Goal: Task Accomplishment & Management: Manage account settings

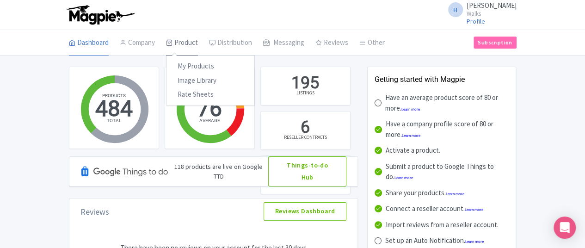
click at [166, 37] on link "Product" at bounding box center [182, 43] width 32 height 26
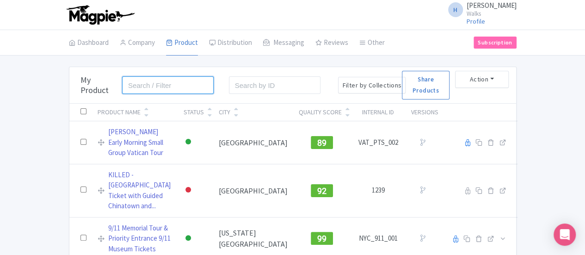
click at [122, 90] on input "search" at bounding box center [168, 85] width 92 height 18
click button "Search" at bounding box center [0, 0] width 0 height 0
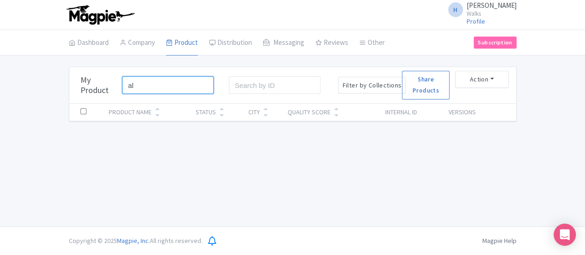
type input "a"
type input "versailles"
click button "Search" at bounding box center [0, 0] width 0 height 0
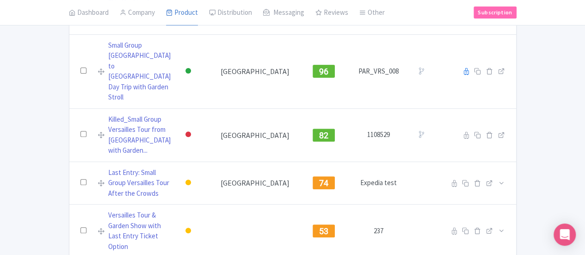
scroll to position [218, 0]
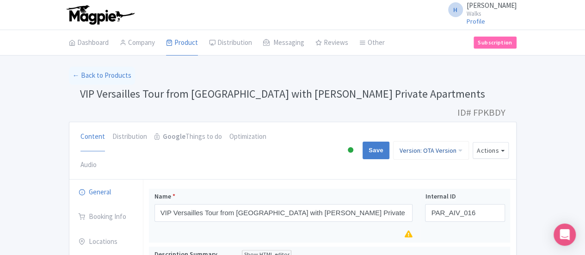
click at [469, 141] on link "Version: OTA Version" at bounding box center [431, 150] width 76 height 19
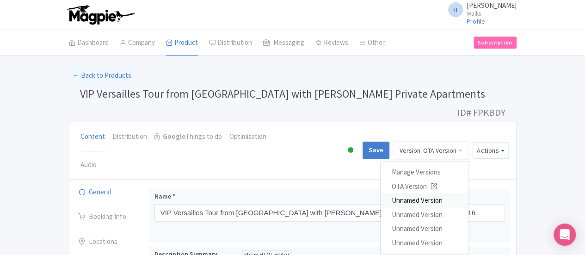
click at [469, 193] on link "Unnamed Version" at bounding box center [425, 200] width 88 height 14
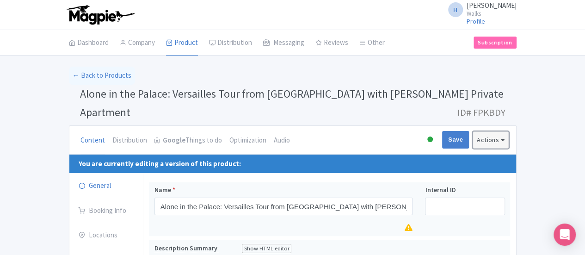
click at [509, 131] on button "Actions" at bounding box center [491, 139] width 36 height 17
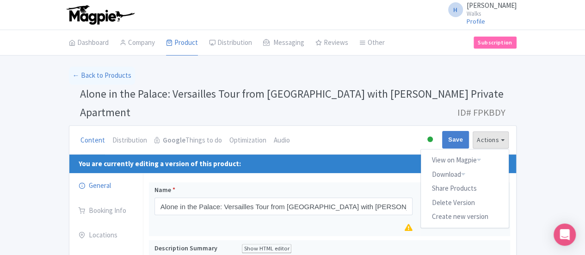
click at [478, 126] on div "Content Distribution Google Things to do Optimization Audio Active Inactive Bui…" at bounding box center [292, 140] width 447 height 29
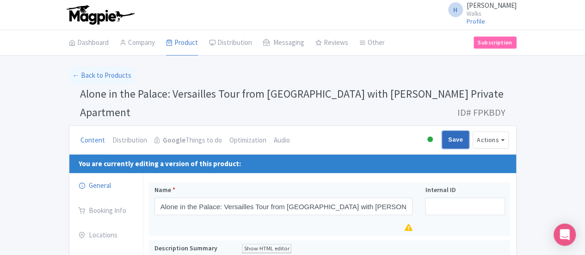
click at [469, 131] on input "Save" at bounding box center [455, 140] width 27 height 18
type input "Saving..."
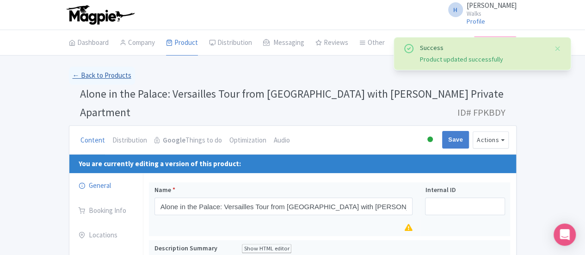
click at [69, 75] on link "← Back to Products" at bounding box center [102, 76] width 66 height 18
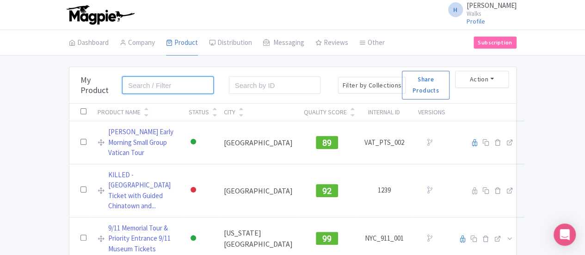
click at [122, 81] on input "search" at bounding box center [168, 85] width 92 height 18
type input "versailles"
click button "Search" at bounding box center [0, 0] width 0 height 0
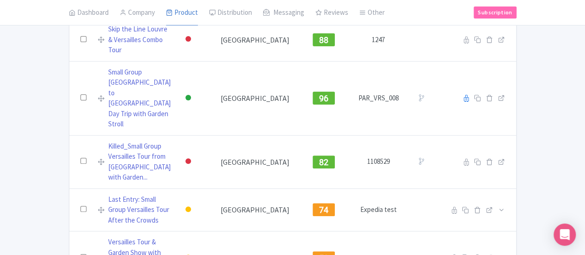
scroll to position [218, 0]
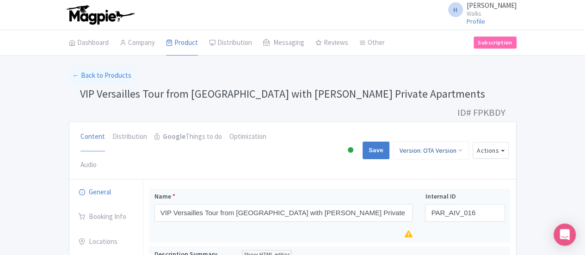
click at [469, 141] on link "Version: OTA Version" at bounding box center [431, 150] width 76 height 19
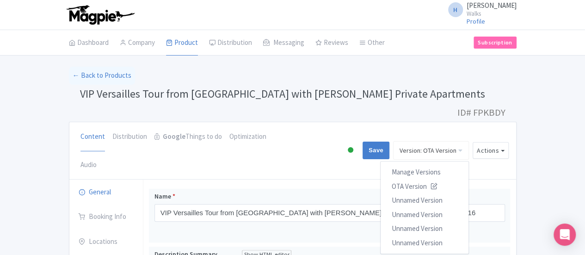
click at [394, 75] on div "← Back to Products" at bounding box center [293, 76] width 448 height 18
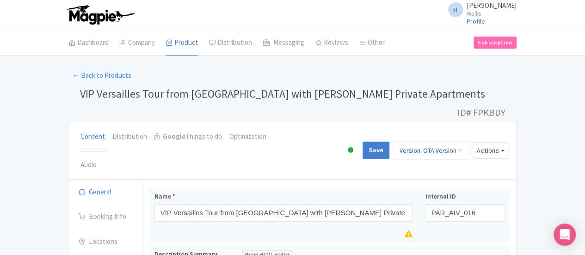
click at [469, 141] on link "Version: OTA Version" at bounding box center [431, 150] width 76 height 19
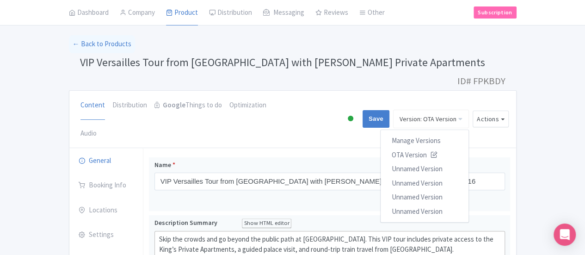
scroll to position [46, 0]
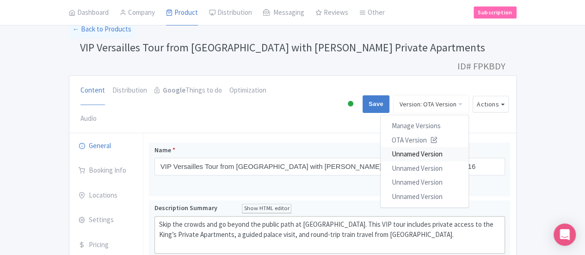
click at [469, 147] on link "Unnamed Version" at bounding box center [425, 154] width 88 height 14
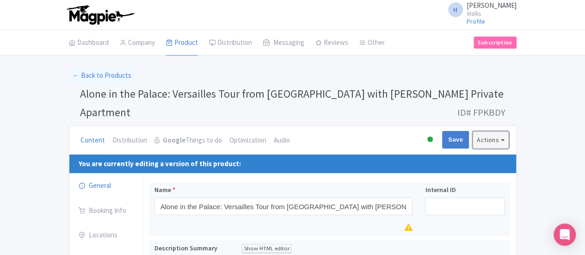
click at [509, 131] on button "Actions" at bounding box center [491, 139] width 36 height 17
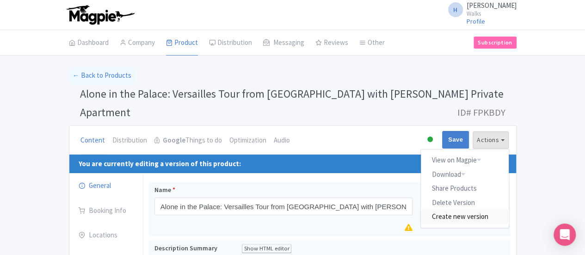
click at [509, 210] on link "Create new version" at bounding box center [465, 217] width 88 height 14
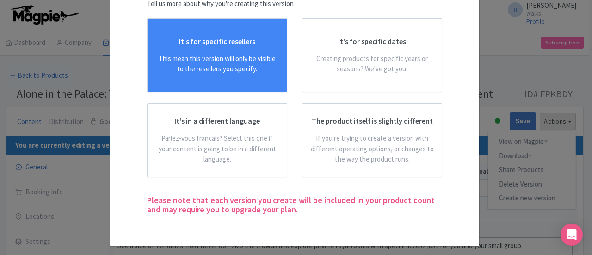
scroll to position [76, 0]
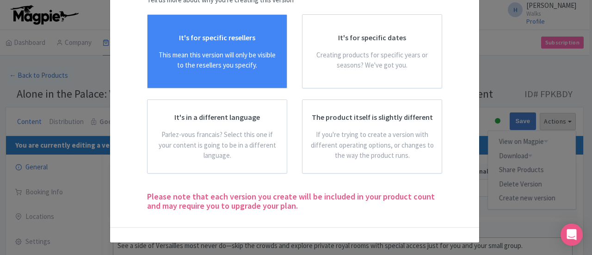
click at [225, 49] on div "It's for specific resellers This mean this version will only be visible to the …" at bounding box center [217, 51] width 124 height 38
click at [0, 0] on input "It's for specific resellers This mean this version will only be visible to the …" at bounding box center [0, 0] width 0 height 0
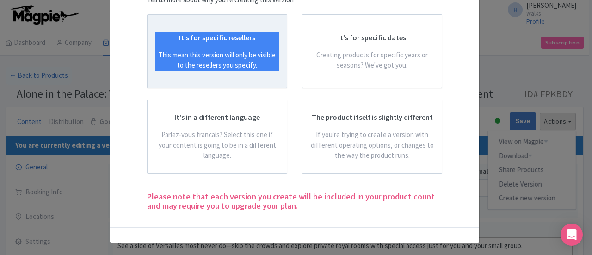
scroll to position [1, 0]
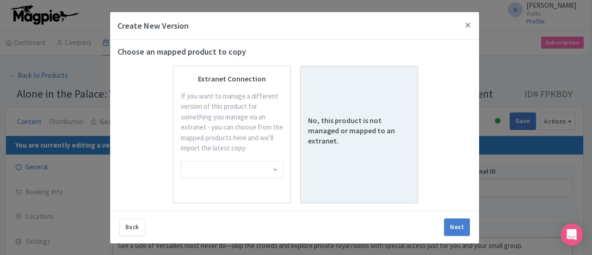
click at [372, 108] on div "No, this product is not managed or mapped to an extranet." at bounding box center [359, 135] width 102 height 122
click at [0, 0] on input "No, this product is not managed or mapped to an extranet." at bounding box center [0, 0] width 0 height 0
click at [451, 229] on button "Next" at bounding box center [457, 227] width 26 height 18
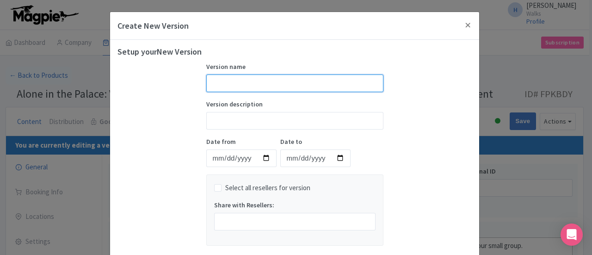
click at [272, 85] on input "text" at bounding box center [294, 83] width 177 height 18
type input "Viator Version"
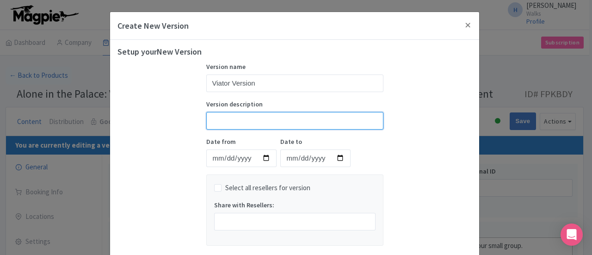
click at [264, 116] on input "Version description" at bounding box center [294, 121] width 177 height 18
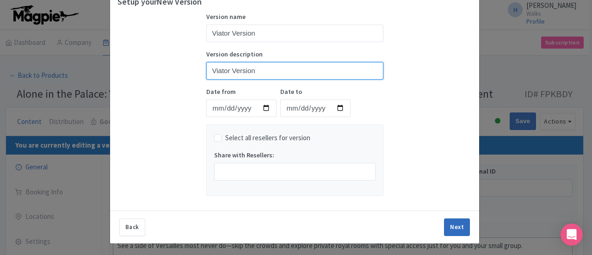
type input "Viator Version"
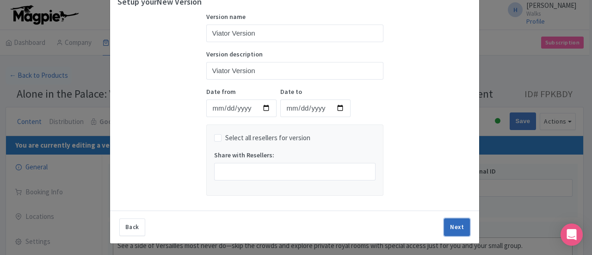
click at [460, 231] on button "Next" at bounding box center [457, 227] width 26 height 18
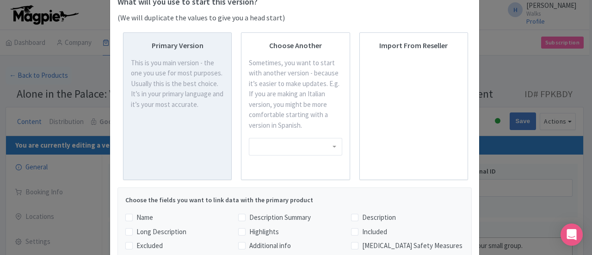
click at [157, 84] on div "This is you main version - the one you use for most purposes. Usually this is t…" at bounding box center [177, 84] width 93 height 52
click at [0, 0] on input "Primary Version This is you main version - the one you use for most purposes. U…" at bounding box center [0, 0] width 0 height 0
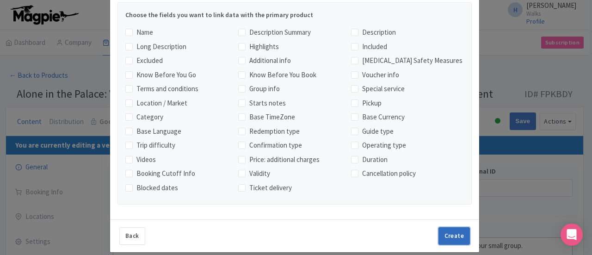
click at [447, 233] on button "Create" at bounding box center [454, 236] width 31 height 18
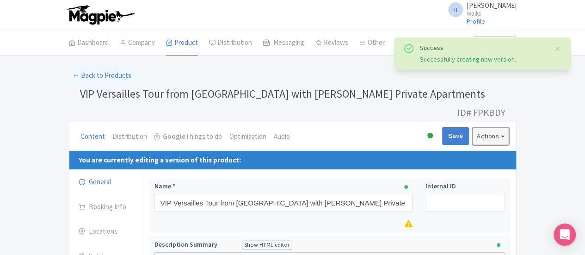
click at [509, 128] on button "Actions" at bounding box center [491, 136] width 36 height 17
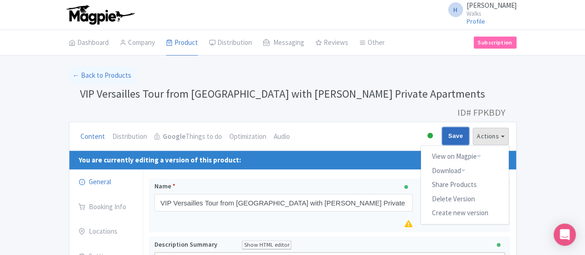
click at [469, 127] on input "Save" at bounding box center [455, 136] width 27 height 18
type input "Saving..."
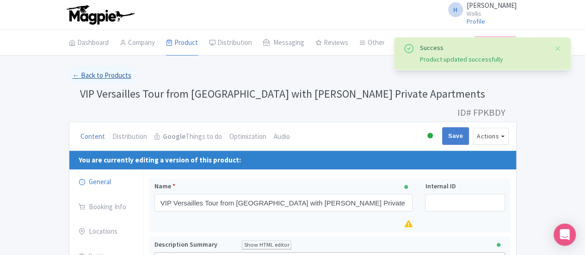
click at [69, 78] on link "← Back to Products" at bounding box center [102, 76] width 66 height 18
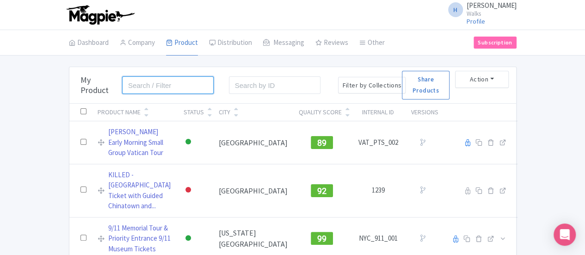
click at [122, 82] on input "search" at bounding box center [168, 85] width 92 height 18
type input "versailles"
click button "Search" at bounding box center [0, 0] width 0 height 0
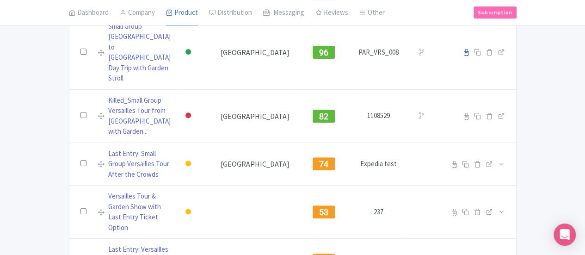
scroll to position [218, 0]
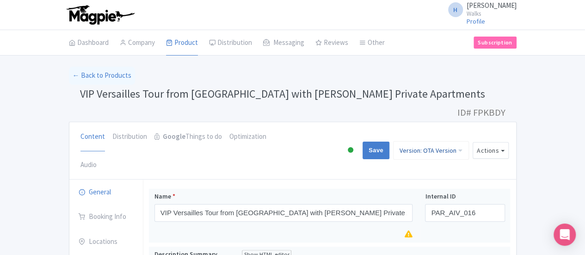
click at [469, 141] on link "Version: OTA Version" at bounding box center [431, 150] width 76 height 19
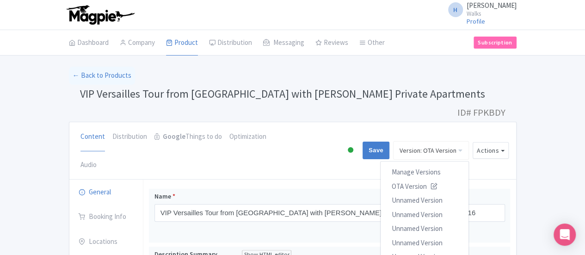
click at [489, 87] on h1 "VIP Versailles Tour from Paris with King’s Private Apartments ID# FPKBDY" at bounding box center [293, 96] width 448 height 22
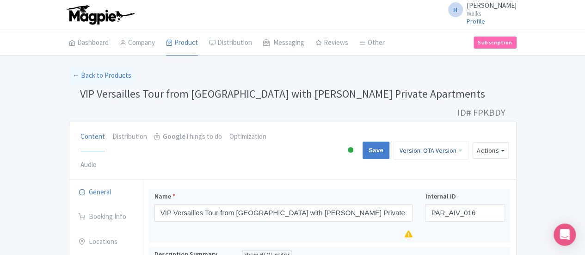
click at [469, 141] on link "Version: OTA Version" at bounding box center [431, 150] width 76 height 19
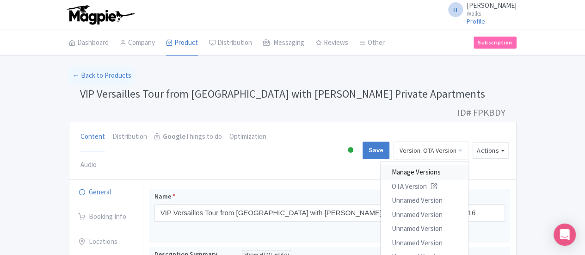
click at [469, 165] on link "Manage Versions" at bounding box center [425, 172] width 88 height 14
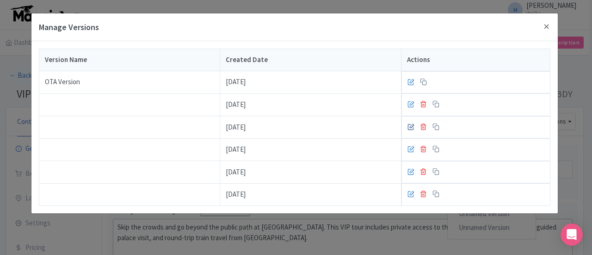
click at [408, 126] on icon at bounding box center [411, 126] width 7 height 7
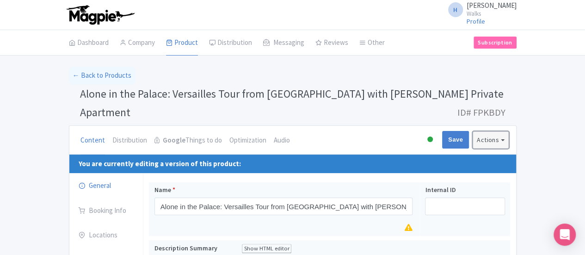
click at [509, 131] on button "Actions" at bounding box center [491, 139] width 36 height 17
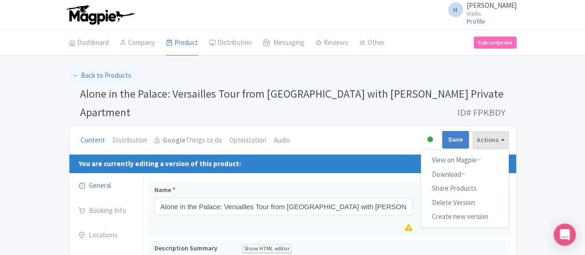
drag, startPoint x: 417, startPoint y: 120, endPoint x: 266, endPoint y: 127, distance: 151.0
click at [417, 126] on div "Content Distribution Google Things to do Optimization Audio Active Inactive Bui…" at bounding box center [292, 140] width 447 height 29
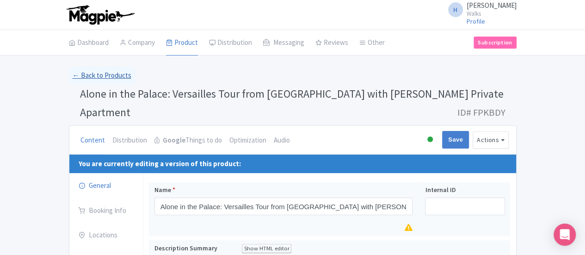
click at [69, 82] on link "← Back to Products" at bounding box center [102, 76] width 66 height 18
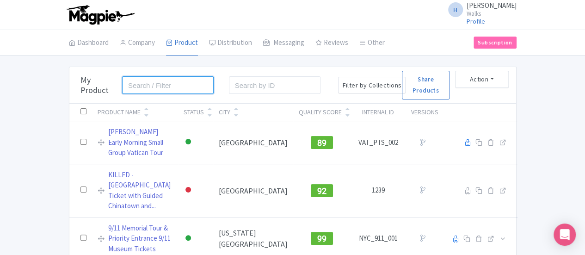
click at [122, 80] on input "search" at bounding box center [168, 85] width 92 height 18
type input "versailles"
click button "Search" at bounding box center [0, 0] width 0 height 0
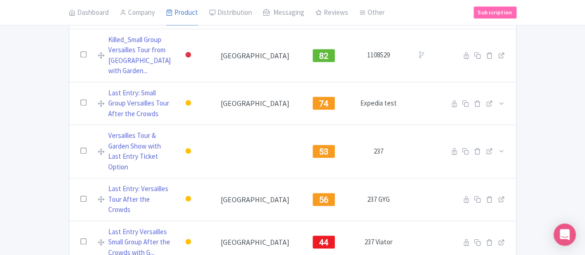
scroll to position [218, 0]
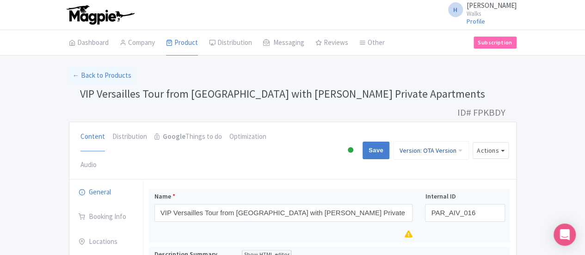
click at [469, 141] on link "Version: OTA Version" at bounding box center [431, 150] width 76 height 19
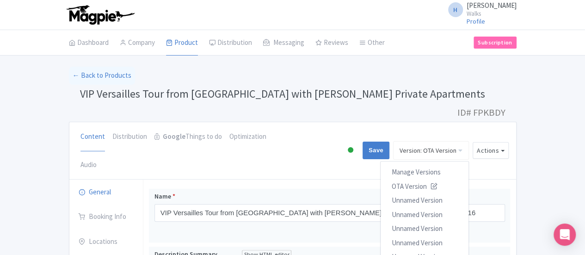
click at [365, 99] on h1 "VIP Versailles Tour from [GEOGRAPHIC_DATA] with King’s Private Apartments ID# F…" at bounding box center [293, 96] width 448 height 22
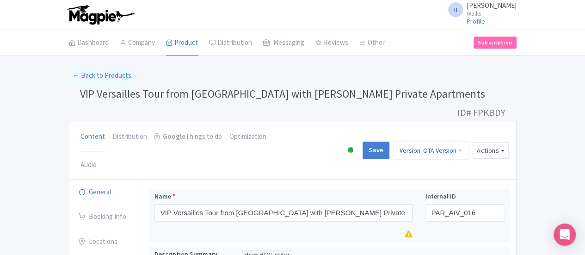
click at [469, 141] on link "Version: OTA Version" at bounding box center [431, 150] width 76 height 19
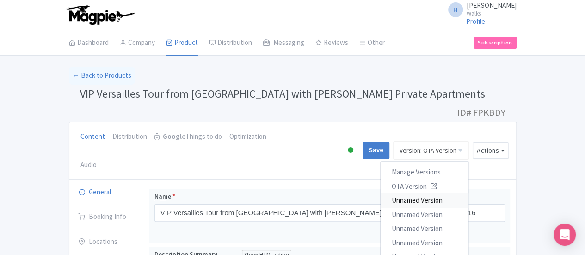
click at [469, 193] on link "Unnamed Version" at bounding box center [425, 200] width 88 height 14
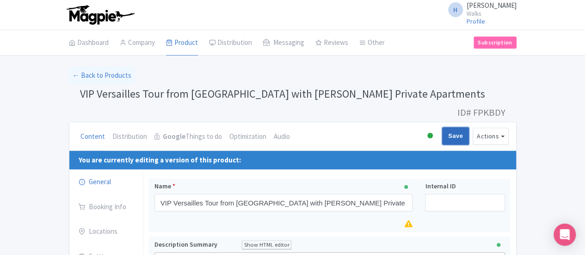
click at [469, 127] on input "Save" at bounding box center [455, 136] width 27 height 18
type input "Saving..."
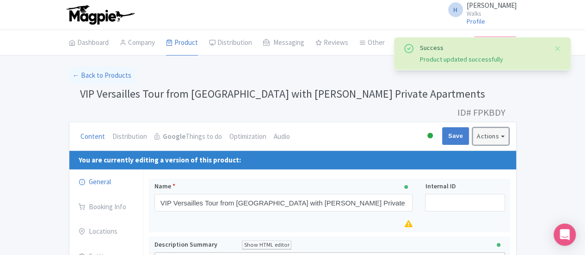
click at [509, 128] on button "Actions" at bounding box center [491, 136] width 36 height 17
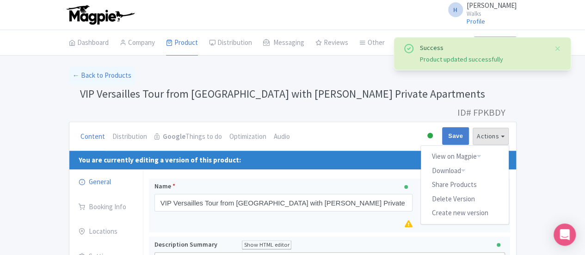
click at [469, 90] on h1 "VIP Versailles Tour from [GEOGRAPHIC_DATA] with King’s Private Apartments ID# F…" at bounding box center [293, 96] width 448 height 22
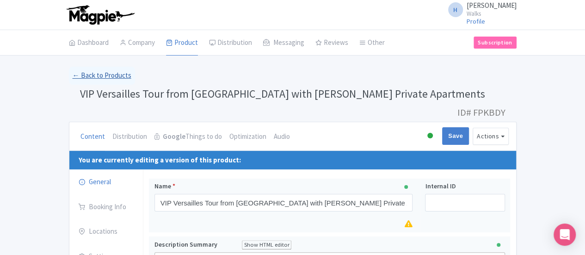
click at [69, 80] on link "← Back to Products" at bounding box center [102, 76] width 66 height 18
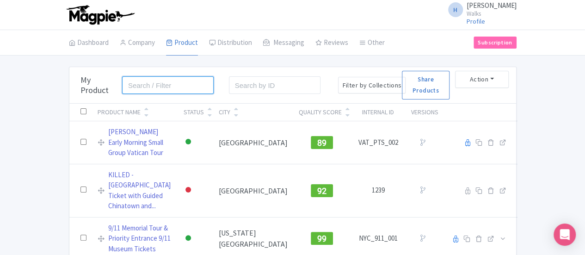
click at [122, 82] on input "search" at bounding box center [168, 85] width 92 height 18
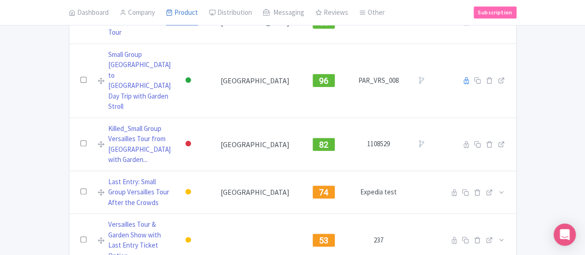
scroll to position [218, 0]
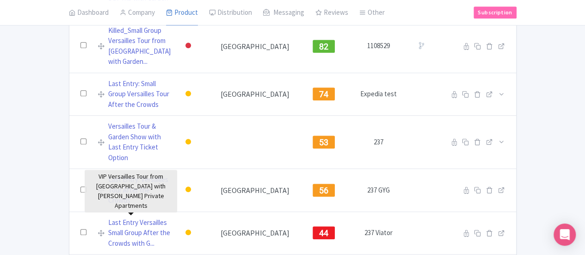
type input "versailles"
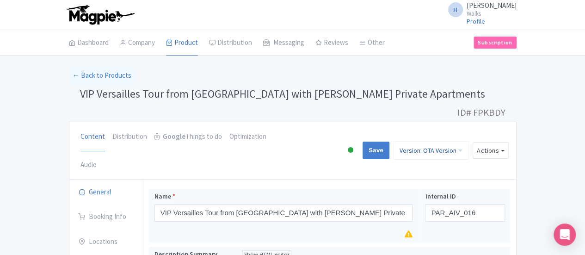
click at [469, 141] on link "Version: OTA Version" at bounding box center [431, 150] width 76 height 19
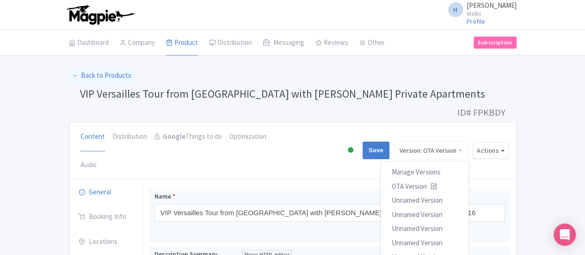
click at [468, 83] on div "← Back to Products" at bounding box center [293, 76] width 448 height 18
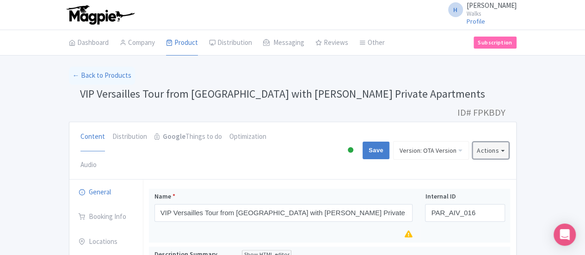
click at [509, 142] on button "Actions" at bounding box center [491, 150] width 36 height 17
click at [509, 220] on link "Create new version" at bounding box center [465, 227] width 88 height 14
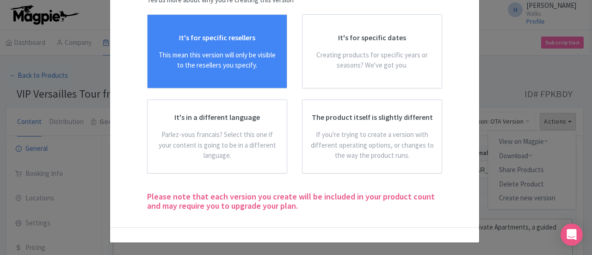
click at [187, 38] on div "It's for specific resellers" at bounding box center [217, 37] width 76 height 10
click at [0, 0] on input "It's for specific resellers This mean this version will only be visible to the …" at bounding box center [0, 0] width 0 height 0
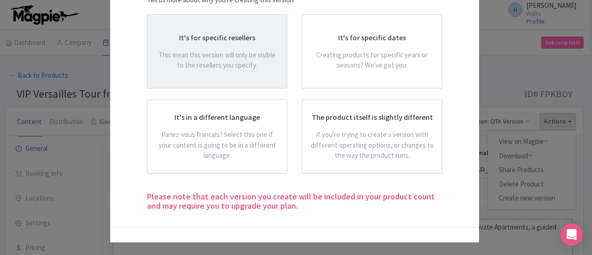
scroll to position [1, 0]
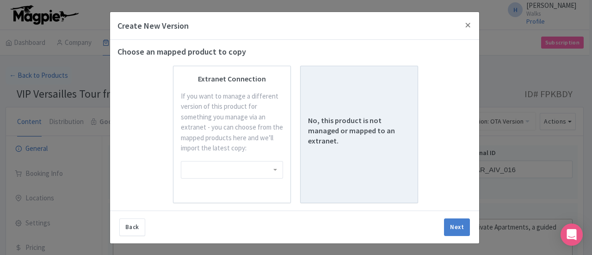
click at [342, 131] on div "No, this product is not managed or mapped to an extranet." at bounding box center [359, 130] width 102 height 31
click at [0, 0] on input "No, this product is not managed or mapped to an extranet." at bounding box center [0, 0] width 0 height 0
click at [449, 223] on button "Next" at bounding box center [457, 227] width 26 height 18
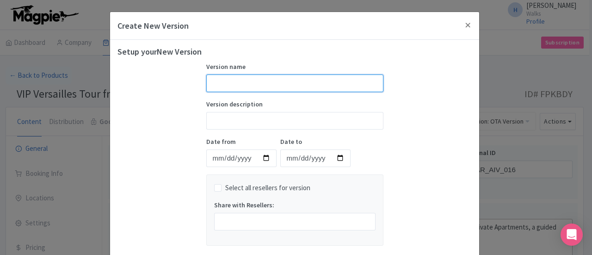
click at [246, 77] on input "text" at bounding box center [294, 83] width 177 height 18
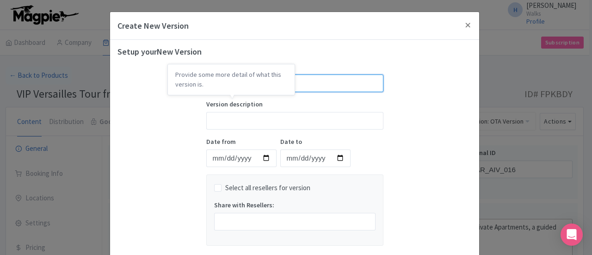
type input "Viator Version"
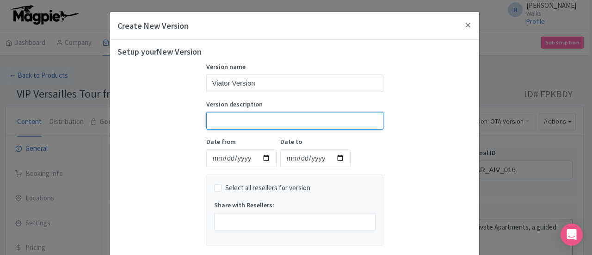
click at [239, 124] on input "Version description" at bounding box center [294, 121] width 177 height 18
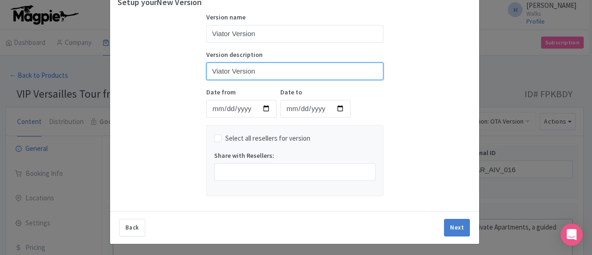
scroll to position [51, 0]
type input "Viator Version"
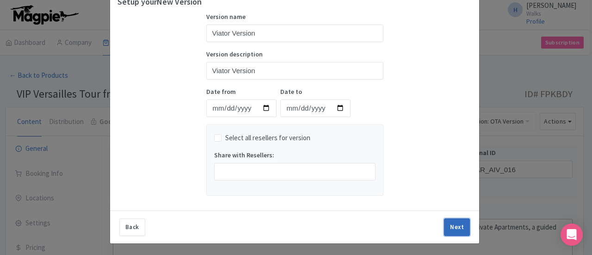
click at [462, 223] on button "Next" at bounding box center [457, 227] width 26 height 18
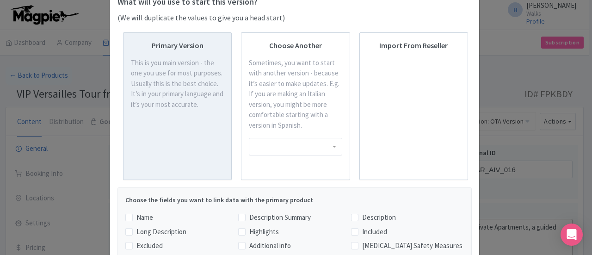
click at [204, 95] on div "This is you main version - the one you use for most purposes. Usually this is t…" at bounding box center [177, 84] width 93 height 52
click at [0, 0] on input "Primary Version This is you main version - the one you use for most purposes. U…" at bounding box center [0, 0] width 0 height 0
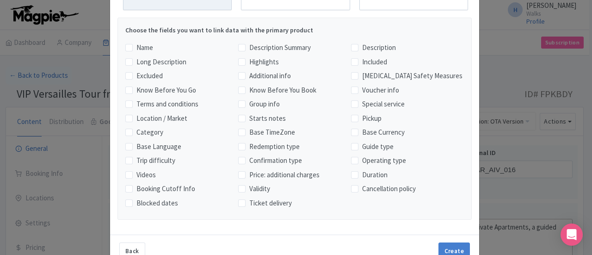
scroll to position [245, 0]
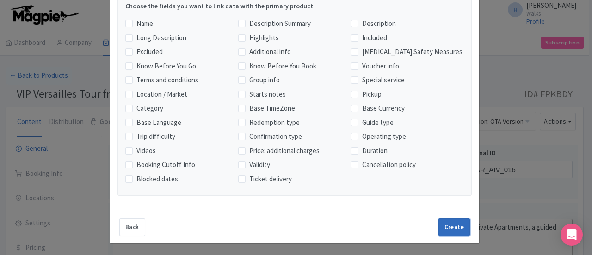
click at [461, 227] on button "Create" at bounding box center [454, 227] width 31 height 18
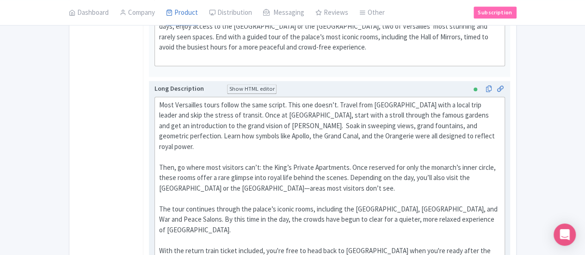
scroll to position [324, 0]
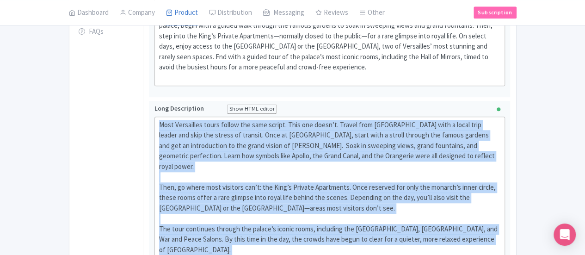
drag, startPoint x: 420, startPoint y: 193, endPoint x: 101, endPoint y: 76, distance: 339.8
type trix-editor "<div>Most Versailles tours follow the same script. This one doesn’t. Travel fro…"
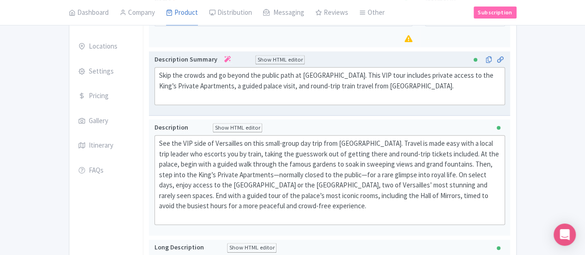
scroll to position [195, 0]
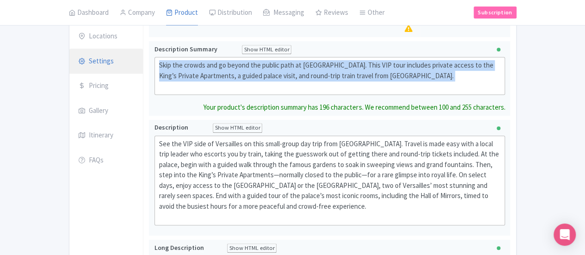
drag, startPoint x: 236, startPoint y: 74, endPoint x: 74, endPoint y: 37, distance: 166.5
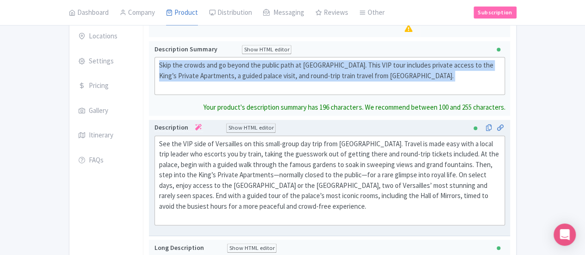
type trix-editor "<div>Skip the crowds and go beyond the public path at Versailles. This VIP tour…"
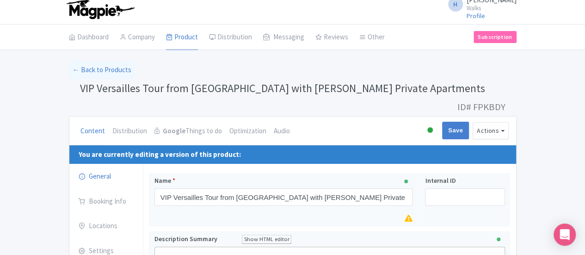
scroll to position [0, 0]
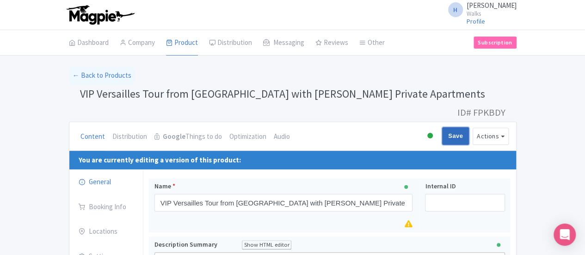
click at [469, 127] on input "Save" at bounding box center [455, 136] width 27 height 18
type input "Saving..."
click at [69, 78] on link "← Back to Products" at bounding box center [102, 76] width 66 height 18
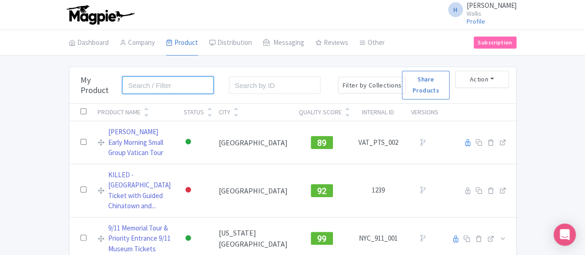
click at [122, 87] on input "search" at bounding box center [168, 85] width 92 height 18
type input "versailles"
click button "Search" at bounding box center [0, 0] width 0 height 0
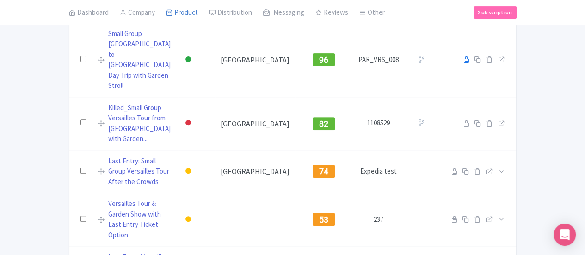
scroll to position [218, 0]
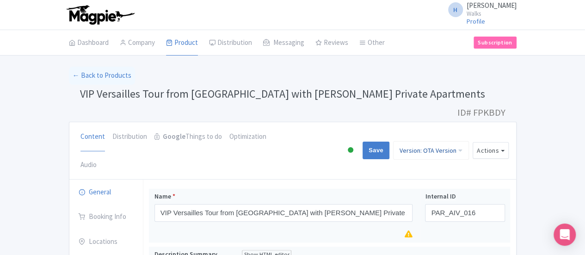
click at [469, 141] on link "Version: OTA Version" at bounding box center [431, 150] width 76 height 19
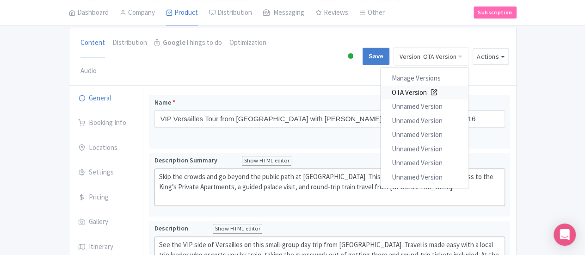
scroll to position [46, 0]
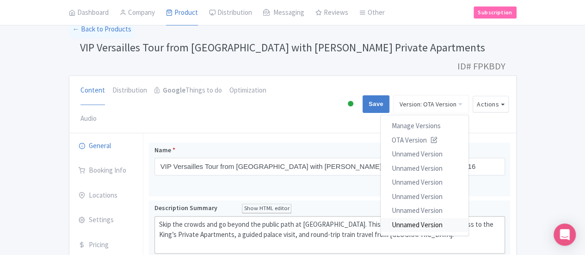
click at [469, 217] on link "Unnamed Version" at bounding box center [425, 224] width 88 height 14
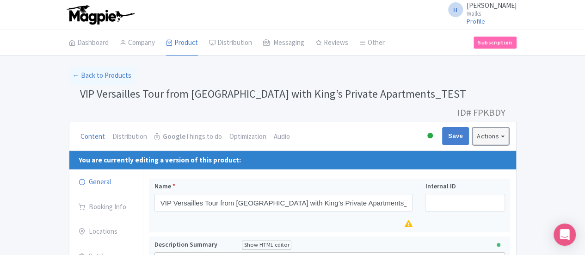
click at [509, 128] on button "Actions" at bounding box center [491, 136] width 36 height 17
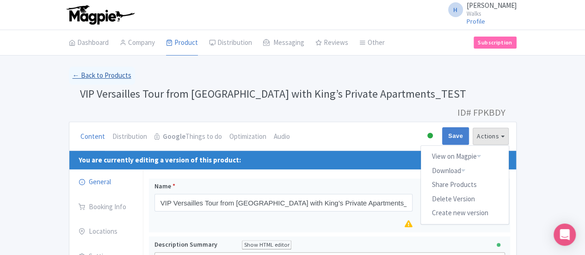
click at [69, 79] on link "← Back to Products" at bounding box center [102, 76] width 66 height 18
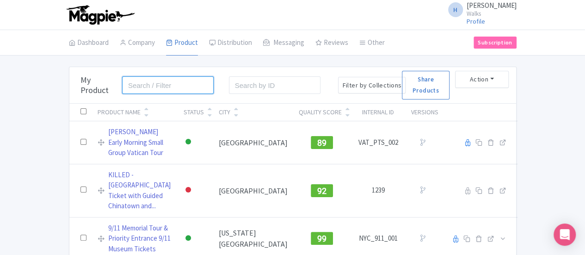
click at [122, 84] on input "search" at bounding box center [168, 85] width 92 height 18
type input "barcelona ultimate"
click button "Search" at bounding box center [0, 0] width 0 height 0
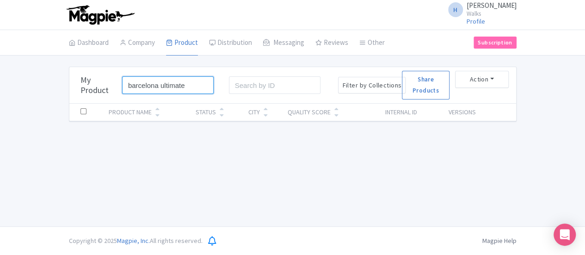
drag, startPoint x: 87, startPoint y: 85, endPoint x: 41, endPoint y: 83, distance: 46.3
click at [69, 83] on div "Bulk Actions Delete Add to Collection Share Products Add to Collection Collecti…" at bounding box center [292, 85] width 447 height 37
type input "ultimate"
click button "Search" at bounding box center [0, 0] width 0 height 0
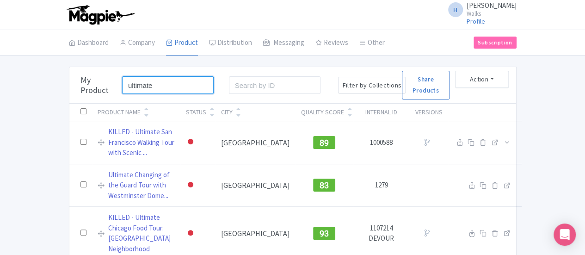
drag, startPoint x: 61, startPoint y: 85, endPoint x: 17, endPoint y: 83, distance: 44.0
click at [69, 83] on div "Bulk Actions Delete Add to Collection Share Products Add to Collection Collecti…" at bounding box center [292, 85] width 447 height 37
type input "barcelona"
click button "Search" at bounding box center [0, 0] width 0 height 0
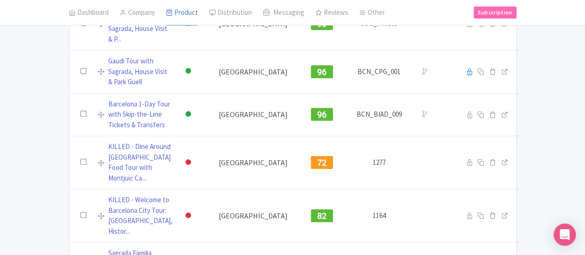
scroll to position [139, 0]
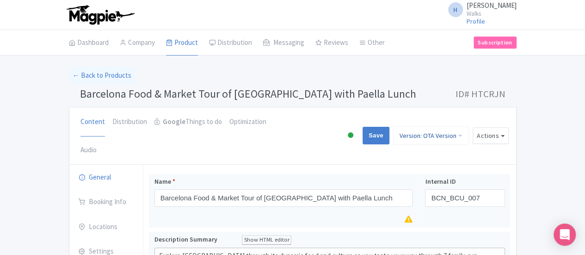
click at [469, 126] on link "Version: OTA Version" at bounding box center [431, 135] width 76 height 19
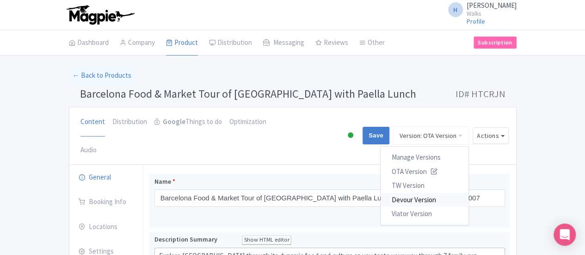
click at [469, 192] on link "Devour Version" at bounding box center [425, 199] width 88 height 14
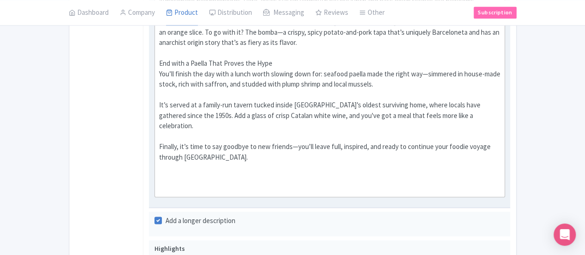
scroll to position [648, 0]
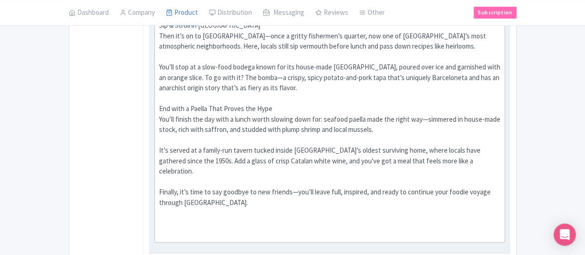
click at [159, 145] on div "Wake Up Hungry Your day begins at Santa Caterina Market—the beating heart of th…" at bounding box center [330, 10] width 342 height 458
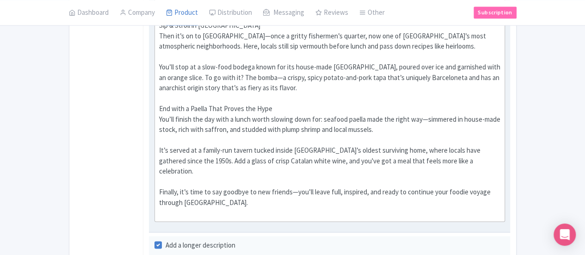
type trix-editor "<div>Wake Up Hungry<br>Your day begins at Santa Caterina Market—the beating hea…"
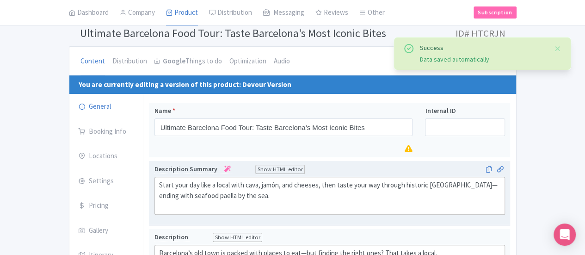
scroll to position [46, 0]
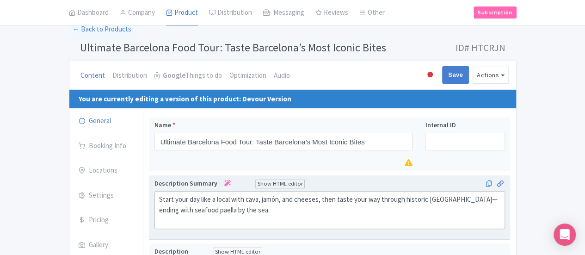
click at [159, 199] on div "Start your day like a local with cava, jamón, and cheeses, then taste your way …" at bounding box center [330, 209] width 342 height 31
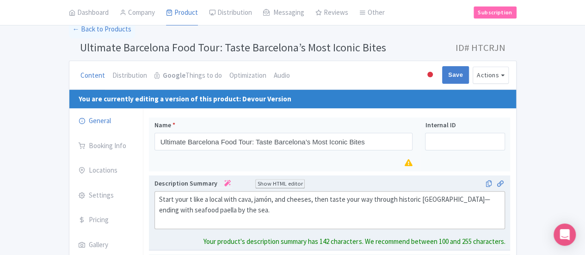
type trix-editor "<div>Start your tour like a local with cava, jamón, and cheeses, then taste you…"
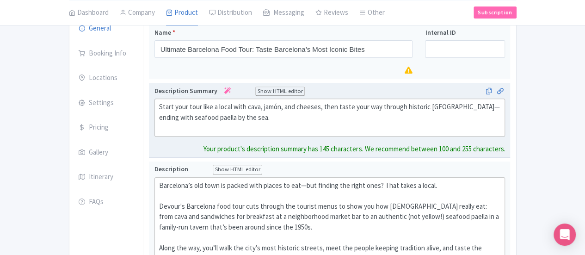
scroll to position [185, 0]
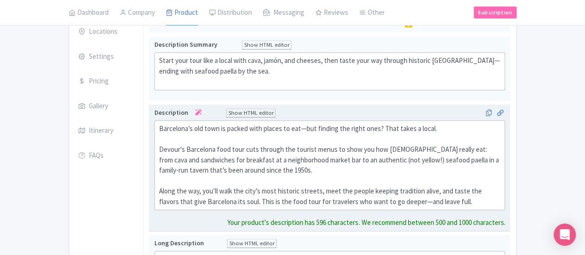
click at [451, 161] on div "Barcelona’s old town is packed with places to eat—but finding the right ones? T…" at bounding box center [330, 165] width 342 height 83
drag, startPoint x: 432, startPoint y: 147, endPoint x: 515, endPoint y: 149, distance: 83.3
click at [501, 149] on div "Barcelona’s old town is packed with places to eat—but finding the right ones? T…" at bounding box center [330, 165] width 342 height 83
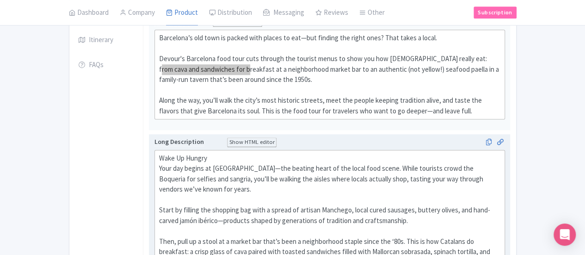
scroll to position [278, 0]
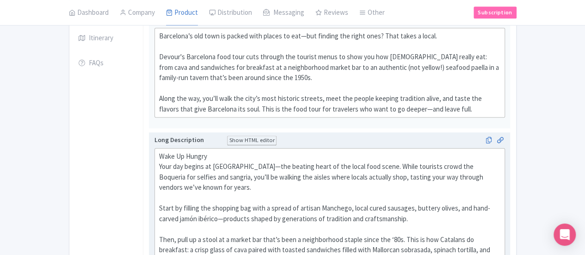
drag, startPoint x: 142, startPoint y: 140, endPoint x: 118, endPoint y: 141, distance: 23.2
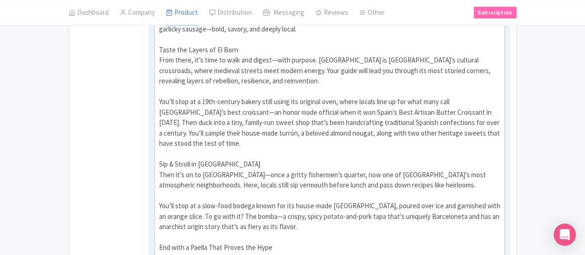
scroll to position [555, 0]
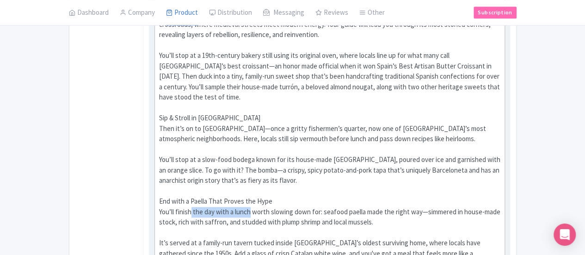
drag, startPoint x: 149, startPoint y: 144, endPoint x: 210, endPoint y: 141, distance: 61.1
click at [210, 141] on div "Come Hungry Your tour begins at Santa Caterina Market—the beating heart of the …" at bounding box center [330, 87] width 342 height 427
type trix-editor "<div>Come Hungry<br>Your tour begins at Santa Caterina Market—the beating heart…"
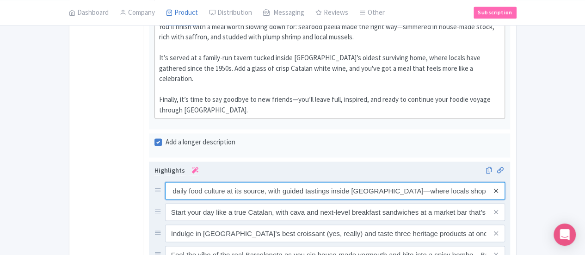
scroll to position [0, 102]
drag, startPoint x: 322, startPoint y: 103, endPoint x: 557, endPoint y: 99, distance: 235.0
click at [506, 182] on div "Experience Barcelona’s daily food culture at its source, with guided tastings i…" at bounding box center [335, 191] width 340 height 18
click at [304, 182] on input "Experience Barcelona’s daily food culture at its source, with guided tastings i…" at bounding box center [335, 191] width 340 height 18
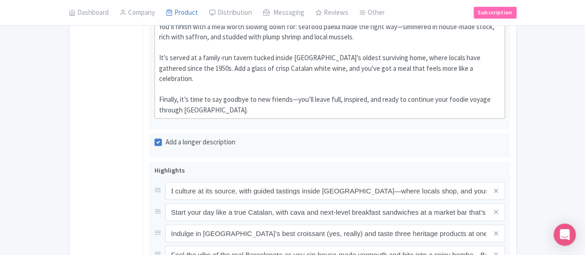
scroll to position [0, 0]
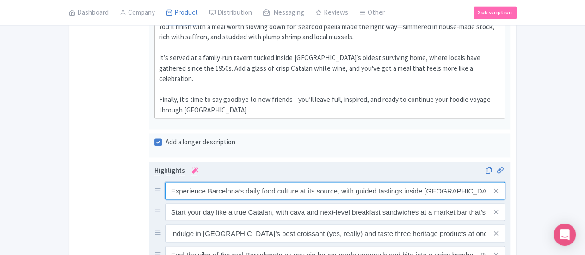
click at [451, 182] on input "Experience Barcelona’s daily food culture at its source, with guided tastings i…" at bounding box center [335, 191] width 340 height 18
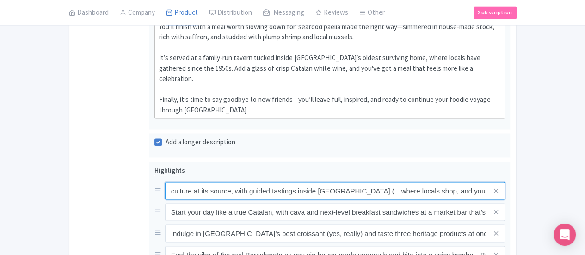
drag, startPoint x: 479, startPoint y: 99, endPoint x: 576, endPoint y: 102, distance: 97.2
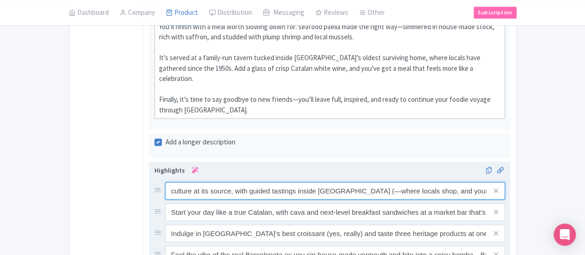
click at [350, 182] on input "Experience Barcelona’s daily food culture at its source, with guided tastings i…" at bounding box center [335, 191] width 340 height 18
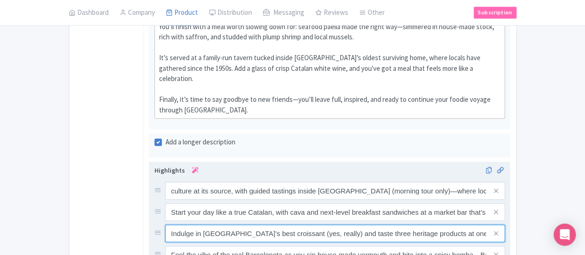
scroll to position [0, 0]
drag, startPoint x: 250, startPoint y: 145, endPoint x: 258, endPoint y: 144, distance: 7.9
click at [252, 182] on input "Indulge in Barcelona’s best croissant (yes, really) and taste three heritage pr…" at bounding box center [335, 191] width 340 height 18
drag, startPoint x: 289, startPoint y: 142, endPoint x: 540, endPoint y: 161, distance: 251.4
click at [510, 161] on div "Experience Barcelona’s daily food culture at its source, with guided tastings i…" at bounding box center [329, 254] width 361 height 186
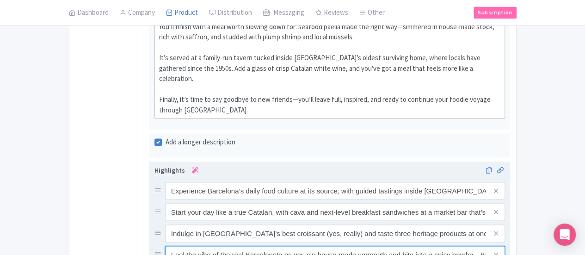
click at [257, 182] on input "Feel the vibe of the real Barceloneta as you sip house-made vermouth and bite i…" at bounding box center [335, 191] width 340 height 18
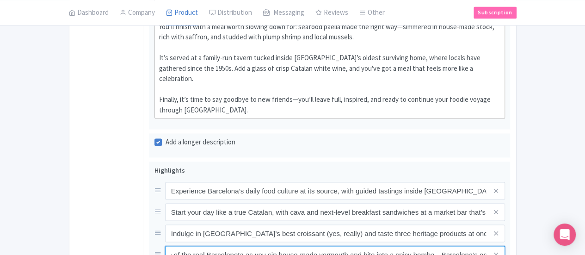
drag, startPoint x: 283, startPoint y: 162, endPoint x: 588, endPoint y: 175, distance: 306.1
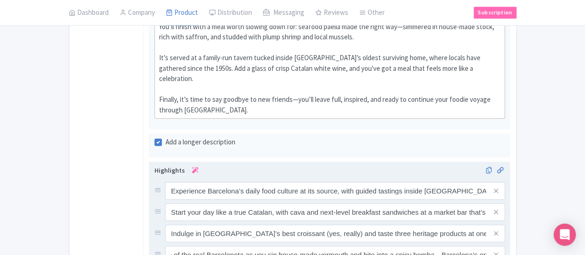
click at [225, 196] on div "Experience Barcelona’s daily food culture at its source, with guided tastings i…" at bounding box center [330, 244] width 351 height 124
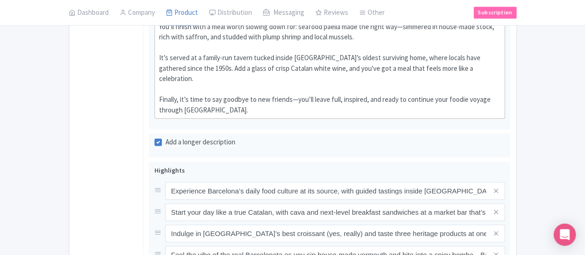
scroll to position [0, 35]
drag, startPoint x: 249, startPoint y: 184, endPoint x: 587, endPoint y: 198, distance: 338.9
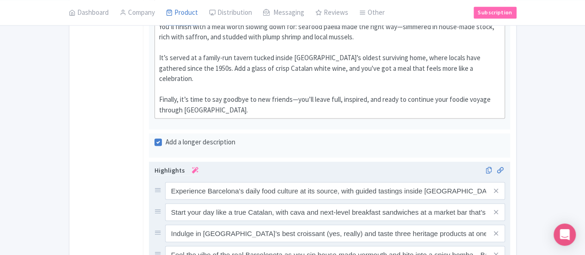
click at [222, 199] on input "Get under the skin of the city with a Devour expert guide, whose stories, warmt…" at bounding box center [335, 191] width 340 height 18
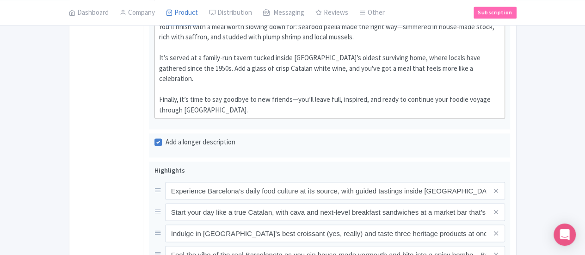
drag, startPoint x: 250, startPoint y: 208, endPoint x: 582, endPoint y: 204, distance: 332.2
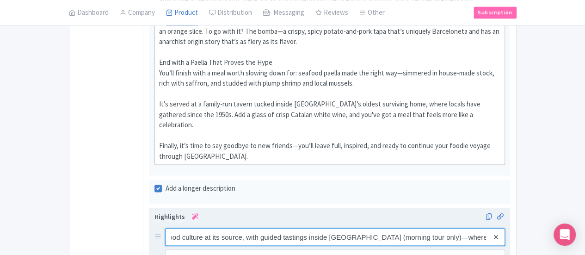
scroll to position [0, 162]
drag, startPoint x: 316, startPoint y: 145, endPoint x: 557, endPoint y: 148, distance: 241.0
click at [506, 228] on div "Experience Barcelona’s daily food culture at its source, with guided tastings i…" at bounding box center [335, 237] width 340 height 18
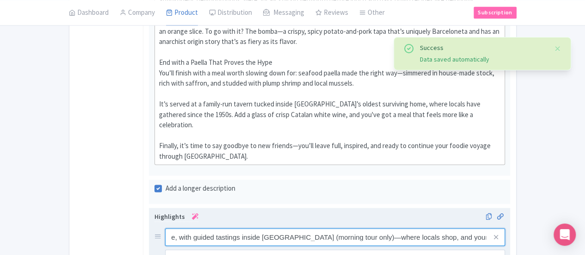
click at [418, 228] on input "Experience Barcelona’s daily food culture at its source, with guided tastings i…" at bounding box center [335, 237] width 340 height 18
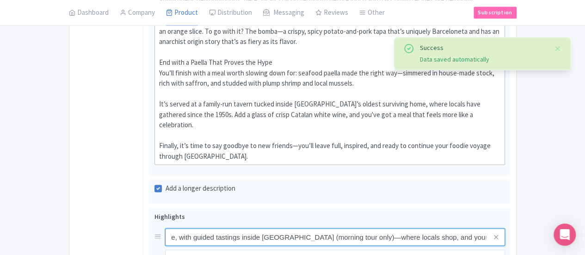
scroll to position [0, 0]
drag, startPoint x: 293, startPoint y: 145, endPoint x: 51, endPoint y: 142, distance: 242.4
click at [69, 142] on div "General Booking Info Locations Settings Pricing Gallery Itinerary FAQs Ultimate…" at bounding box center [292, 15] width 447 height 1109
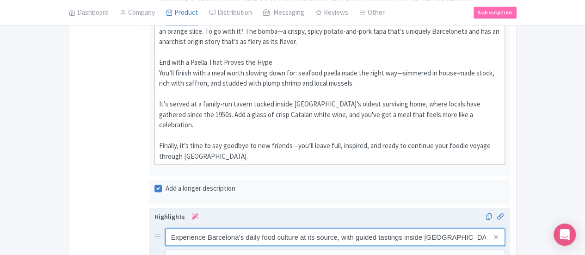
click at [300, 228] on input "Experience Barcelona’s daily food culture at its source, with guided tastings i…" at bounding box center [335, 237] width 340 height 18
drag, startPoint x: 258, startPoint y: 148, endPoint x: 387, endPoint y: 148, distance: 128.6
click at [387, 228] on input "Experience Barcelona’s daily food culture at its source, with guided tastings i…" at bounding box center [335, 237] width 340 height 18
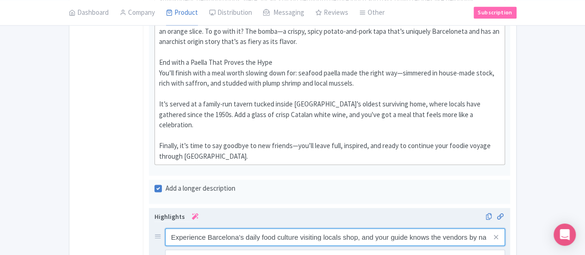
click at [338, 228] on input "Experience Barcelona’s daily food culture visiting locals shop, and your guide …" at bounding box center [335, 237] width 340 height 18
type input "Experience Barcelona’s daily food culture visiting locals shop where your guide…"
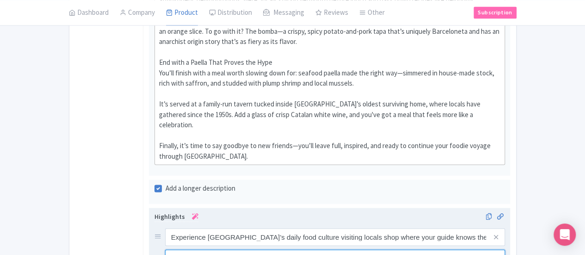
scroll to position [0, 13]
drag, startPoint x: 466, startPoint y: 169, endPoint x: 572, endPoint y: 168, distance: 106.4
click at [447, 228] on input "Start your day like a true Catalan, with cava and next-level breakfast sandwich…" at bounding box center [335, 237] width 340 height 18
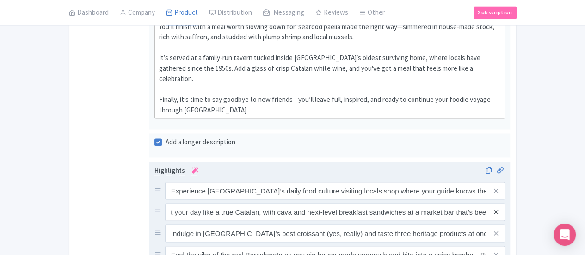
scroll to position [0, 0]
click at [498, 208] on icon at bounding box center [496, 211] width 4 height 7
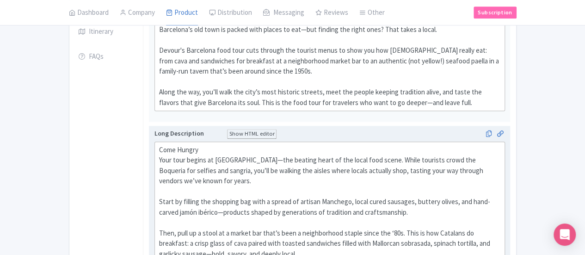
scroll to position [231, 0]
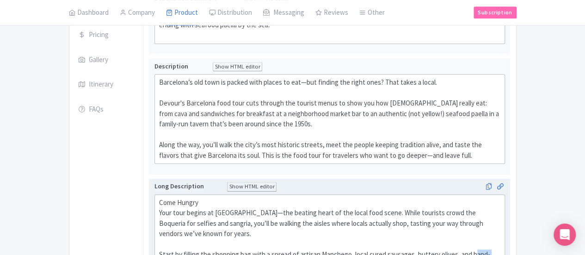
drag, startPoint x: 431, startPoint y: 228, endPoint x: 508, endPoint y: 232, distance: 76.9
copy div "hand-carved jamón ibérico"
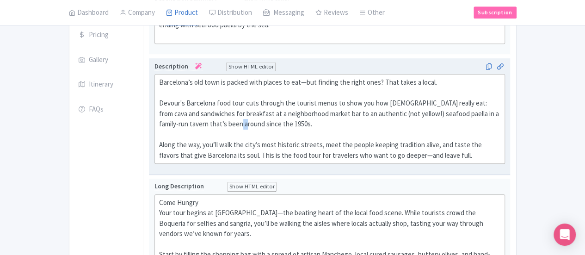
scroll to position [241, 0]
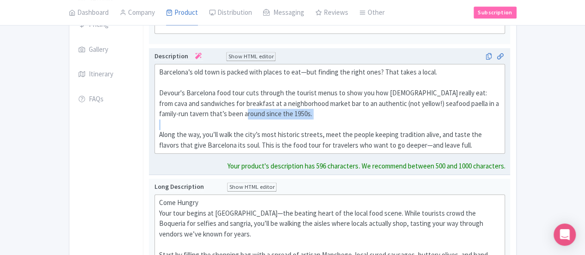
drag, startPoint x: 446, startPoint y: 98, endPoint x: 192, endPoint y: 105, distance: 255.0
click at [190, 106] on div "Barcelona’s old town is packed with places to eat—but finding the right ones? T…" at bounding box center [330, 108] width 342 height 83
drag, startPoint x: 196, startPoint y: 110, endPoint x: 390, endPoint y: 86, distance: 196.2
click at [196, 110] on div "Barcelona’s old town is packed with places to eat—but finding the right ones? T…" at bounding box center [330, 108] width 342 height 83
click at [417, 78] on div "Barcelona’s old town is packed with places to eat—but finding the right ones? T…" at bounding box center [330, 108] width 342 height 83
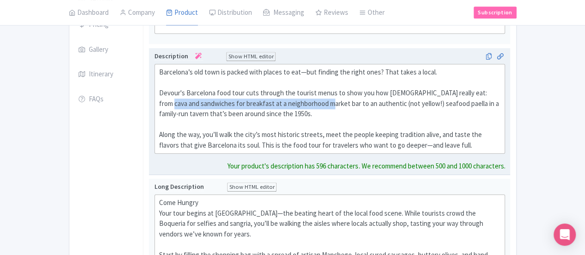
drag, startPoint x: 444, startPoint y: 88, endPoint x: 191, endPoint y: 100, distance: 252.9
click at [191, 100] on div "Barcelona’s old town is packed with places to eat—but finding the right ones? T…" at bounding box center [330, 108] width 342 height 83
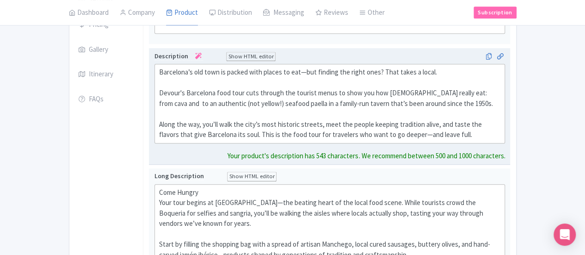
paste trix-editor "hand-carved jamón ibérico"
type trix-editor "<div>Barcelona’s old town is packed with places to eat—but finding the right on…"
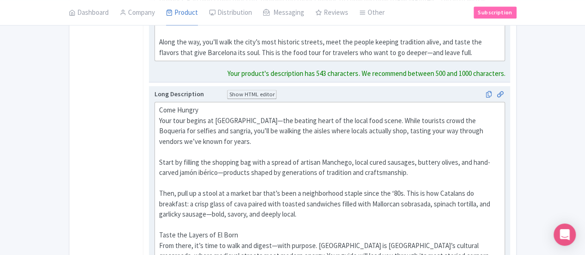
scroll to position [324, 0]
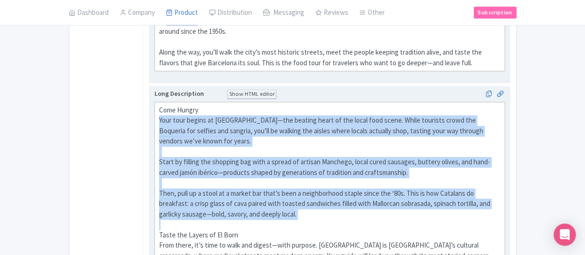
drag, startPoint x: 476, startPoint y: 184, endPoint x: 111, endPoint y: 102, distance: 373.5
copy div "Your tour begins at Santa Caterina Market—the beating heart of the local food s…"
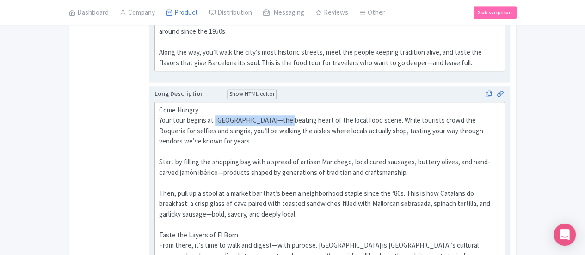
drag, startPoint x: 172, startPoint y: 105, endPoint x: 241, endPoint y: 107, distance: 68.5
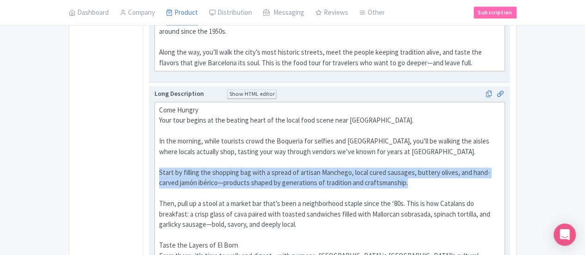
drag, startPoint x: 117, startPoint y: 155, endPoint x: 268, endPoint y: 170, distance: 151.5
copy div "Start by filling the shopping bag with a spread of artisan Manchego, local cure…"
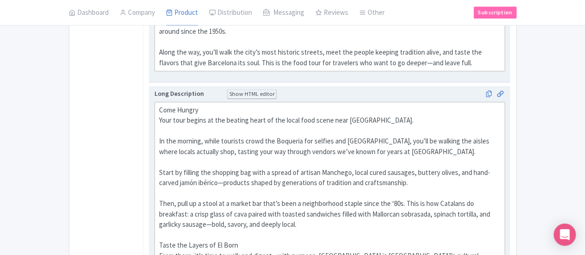
paste trix-editor "Start by filling the shopping bag with a spread of artisan Manchego, local cure…"
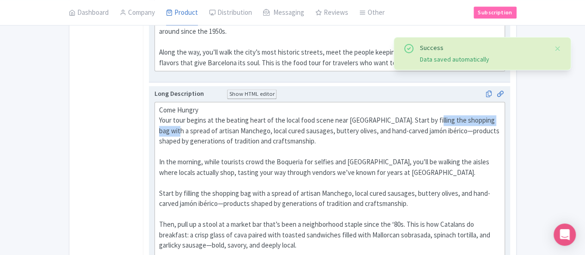
drag, startPoint x: 389, startPoint y: 105, endPoint x: 463, endPoint y: 105, distance: 74.0
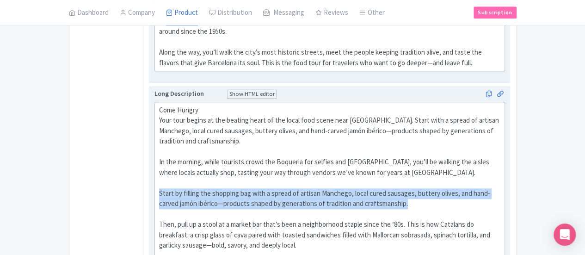
drag, startPoint x: 257, startPoint y: 179, endPoint x: 115, endPoint y: 163, distance: 143.3
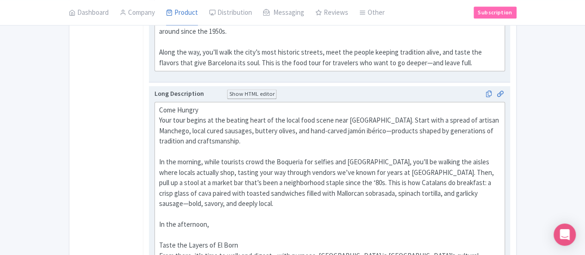
drag, startPoint x: 448, startPoint y: 120, endPoint x: 250, endPoint y: 119, distance: 197.5
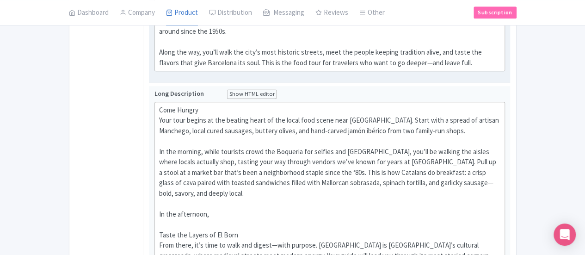
drag, startPoint x: 173, startPoint y: 186, endPoint x: 86, endPoint y: 184, distance: 87.0
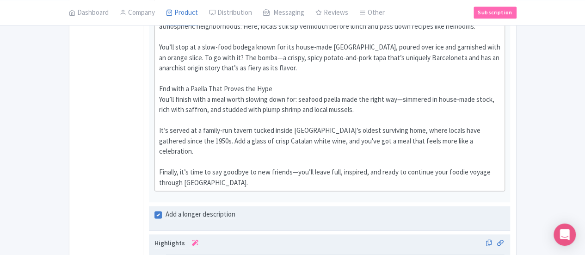
scroll to position [648, 0]
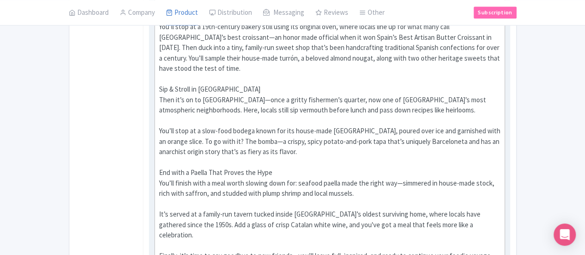
scroll to position [577, 0]
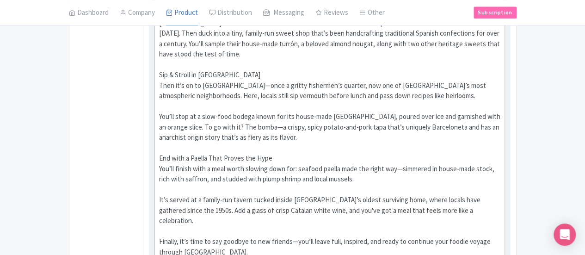
paste trix-editor "strong>Note:</strong> Santa Caterina Market closes in the late afternoon, so ou…"
click at [159, 197] on div "Come Hungry Your tour begins at the beating heart of the local food scene near …" at bounding box center [330, 76] width 342 height 448
click at [159, 210] on div "Come Hungry Your tour begins at the beating heart of the local food scene near …" at bounding box center [330, 76] width 342 height 448
click at [159, 216] on div "Come Hungry Your tour begins at the beating heart of the local food scene near …" at bounding box center [330, 76] width 342 height 448
click at [244, 192] on div "Come Hungry Your tour begins at the beating heart of the local food scene near …" at bounding box center [330, 70] width 342 height 437
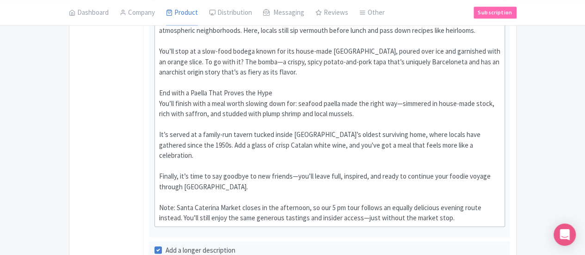
scroll to position [624, 0]
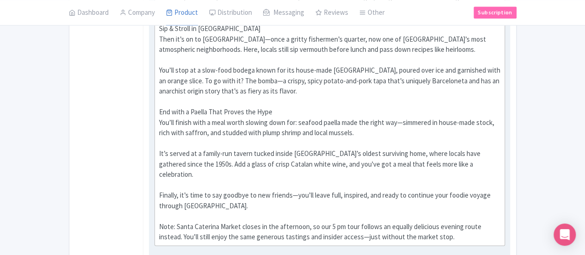
click at [277, 147] on div "Come Hungry Your tour begins at the beating heart of the local food scene near …" at bounding box center [330, 23] width 342 height 437
drag, startPoint x: 432, startPoint y: 148, endPoint x: 506, endPoint y: 150, distance: 73.6
click at [501, 150] on div "Come Hungry Your tour begins at the beating heart of the local food scene near …" at bounding box center [330, 23] width 342 height 437
type trix-editor "<div>Come Hungry<br>Your tour begins at the beating heart of the local food sce…"
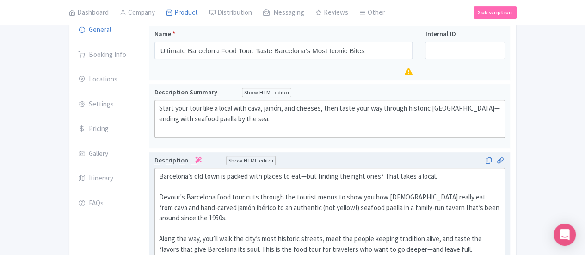
scroll to position [22, 0]
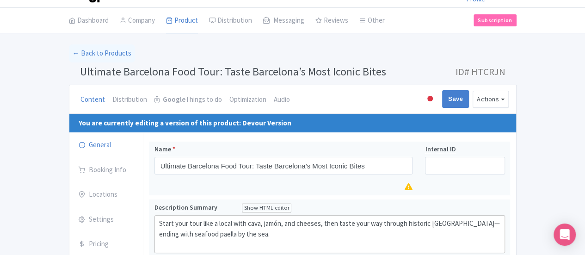
click at [473, 96] on div "Save" at bounding box center [456, 99] width 34 height 18
click at [469, 97] on input "Save" at bounding box center [455, 99] width 27 height 18
type input "Saving..."
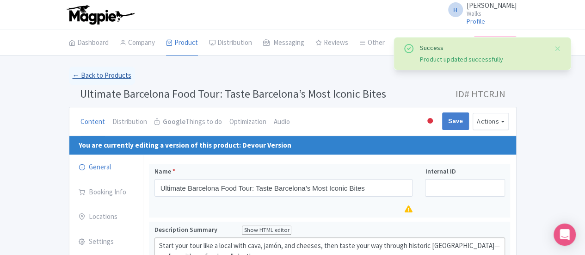
click at [69, 72] on link "← Back to Products" at bounding box center [102, 76] width 66 height 18
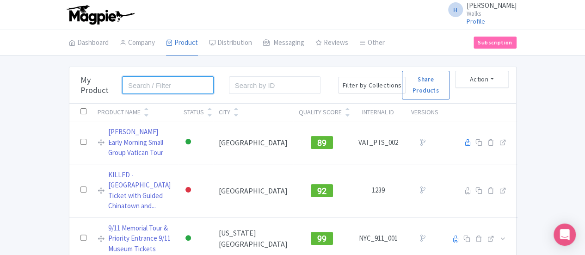
click at [122, 78] on input "search" at bounding box center [168, 85] width 92 height 18
type input "[GEOGRAPHIC_DATA]"
click button "Search" at bounding box center [0, 0] width 0 height 0
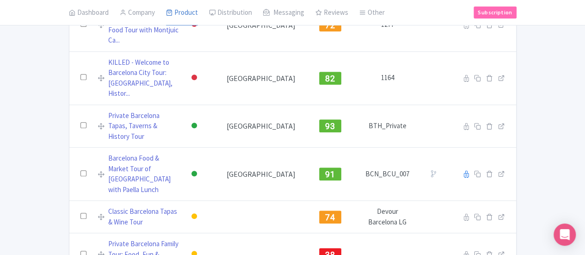
scroll to position [126, 0]
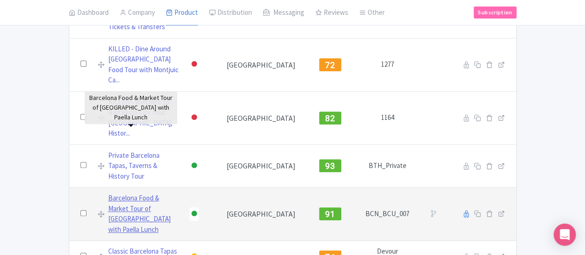
click at [179, 193] on link "Barcelona Food & Market Tour of [GEOGRAPHIC_DATA] with Paella Lunch" at bounding box center [143, 214] width 71 height 42
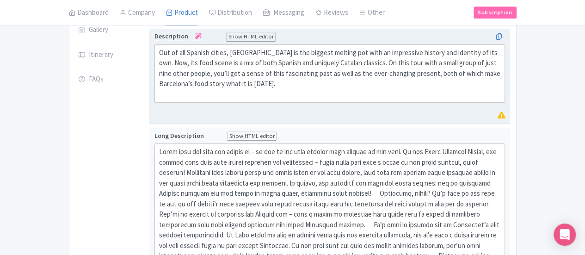
scroll to position [278, 0]
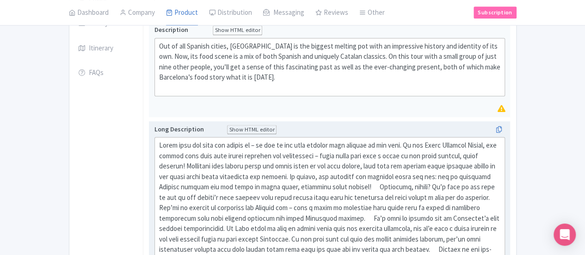
click at [377, 140] on div "The final stop of the tour is a traditional Spanish lunch. Sequestered in the f…" at bounding box center [330, 260] width 342 height 240
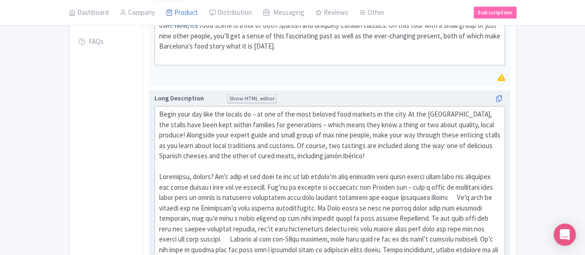
click at [230, 145] on div "Begin your day like the locals do – at one of the most beloved food markets in …" at bounding box center [330, 239] width 342 height 260
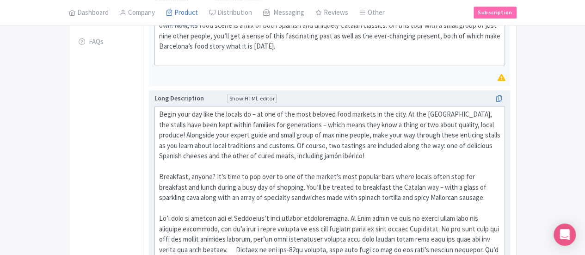
click at [336, 188] on div "Begin your day like the locals do – at one of the most beloved food markets in …" at bounding box center [330, 244] width 342 height 271
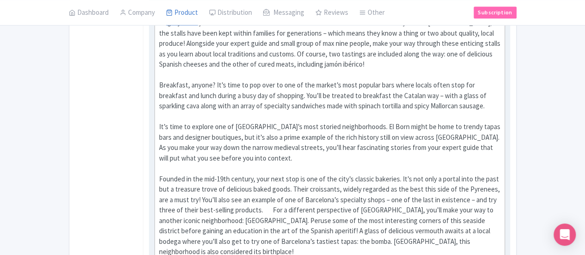
scroll to position [401, 0]
click at [383, 136] on div "Begin your day like the locals do – at one of the most beloved food markets in …" at bounding box center [330, 162] width 342 height 291
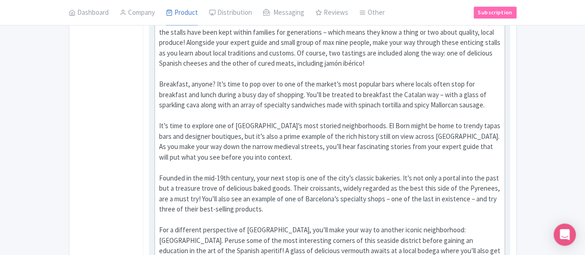
type trix-editor "<div>Begin your day like the locals do – at one of the most beloved food market…"
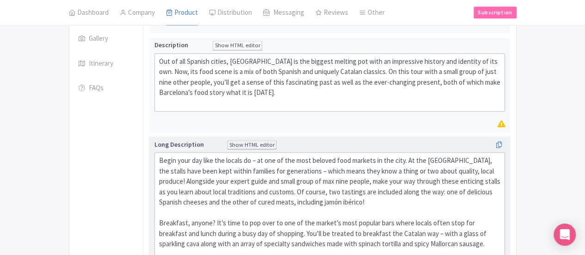
scroll to position [170, 0]
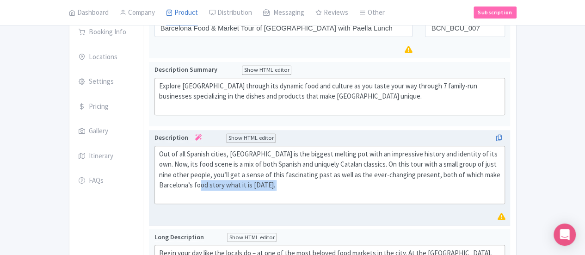
click at [291, 149] on div "Out of all Spanish cities, [GEOGRAPHIC_DATA] is the biggest melting pot with an…" at bounding box center [330, 175] width 342 height 52
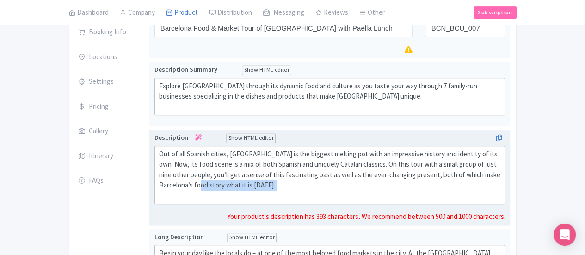
click at [275, 152] on div "Out of all Spanish cities, [GEOGRAPHIC_DATA] is the biggest melting pot with an…" at bounding box center [330, 175] width 342 height 52
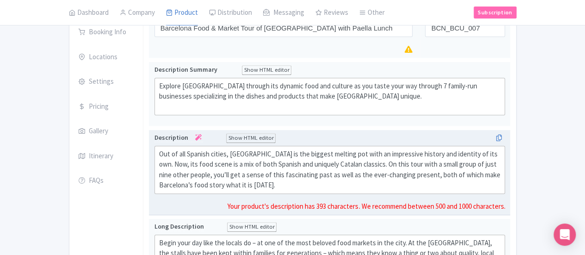
type trix-editor "<div>Out of all Spanish cities, Barcelona is the biggest melting pot with an im…"
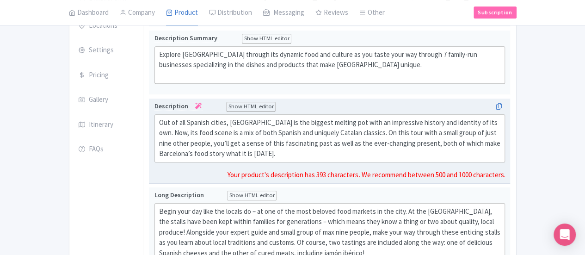
scroll to position [216, 0]
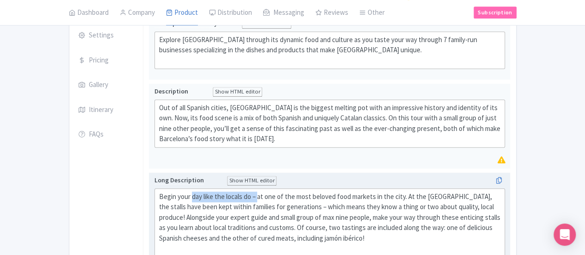
drag, startPoint x: 215, startPoint y: 155, endPoint x: 149, endPoint y: 156, distance: 66.2
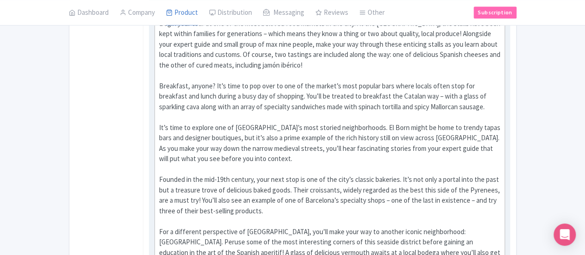
scroll to position [401, 0]
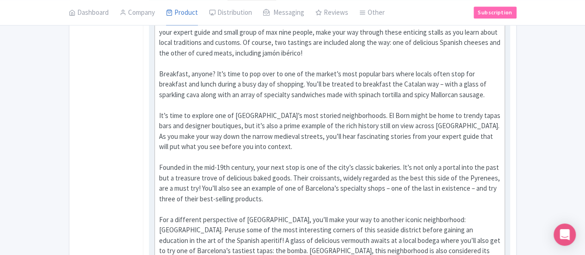
click at [273, 192] on div "Begin your tour at one of the most beloved food markets in the city. At the San…" at bounding box center [330, 162] width 342 height 312
click at [192, 209] on div "Begin your tour at one of the most beloved food markets in the city. At the San…" at bounding box center [330, 162] width 342 height 312
type trix-editor "<div>Begin your tour at one of the most beloved food markets in the city. At th…"
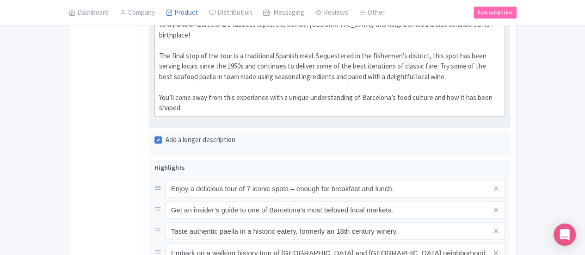
scroll to position [632, 0]
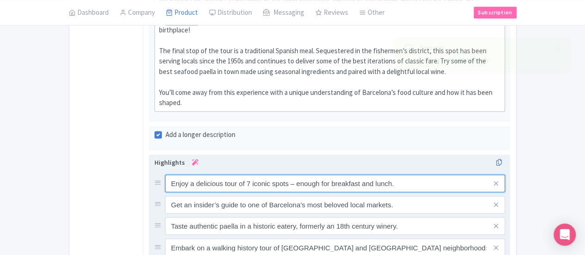
drag, startPoint x: 345, startPoint y: 79, endPoint x: 290, endPoint y: 80, distance: 55.5
click at [290, 174] on input "Enjoy a delicious tour of 7 iconic spots – enough for breakfast and lunch." at bounding box center [335, 183] width 340 height 18
type input "Enjoy a delicious tour of 7 iconic spots – enough for a full meal."
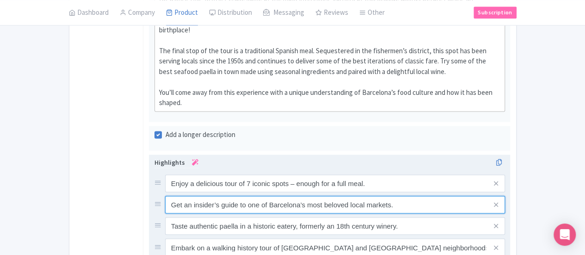
click at [347, 174] on input "Get an insider’s guide to one of Barcelona’s most beloved local markets." at bounding box center [335, 183] width 340 height 18
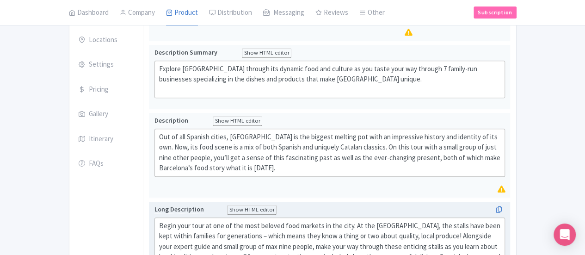
scroll to position [103, 0]
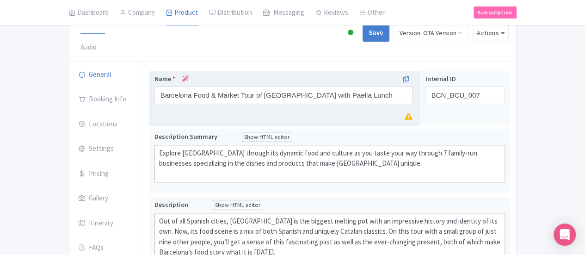
type input "Get an insider’s guide to one of Barcelona’s most beloved local markets (AM tou…"
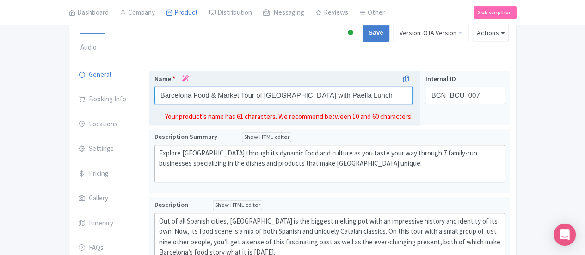
drag, startPoint x: 309, startPoint y: 70, endPoint x: 280, endPoint y: 67, distance: 29.7
click at [280, 87] on input "Barcelona Food & Market Tour of El Born with Paella Lunch" at bounding box center [284, 96] width 259 height 18
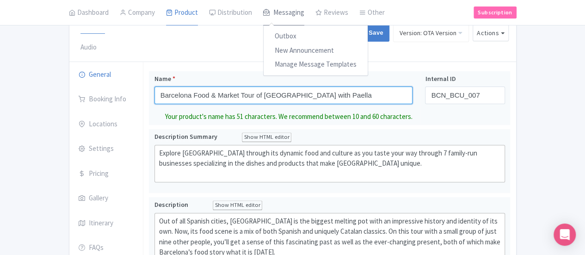
type input "Barcelona Food & Market Tour of [GEOGRAPHIC_DATA] with Paella"
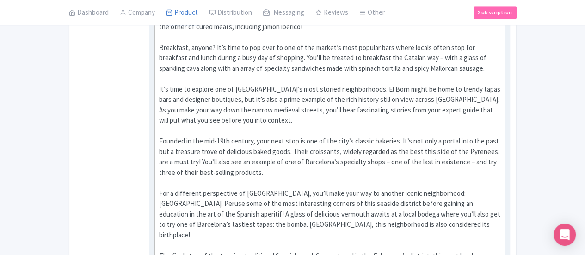
scroll to position [519, 0]
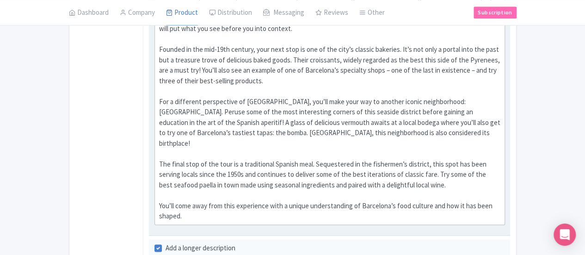
click at [477, 111] on div "Begin your tour at one of the most beloved food markets in the city. At the San…" at bounding box center [330, 55] width 342 height 333
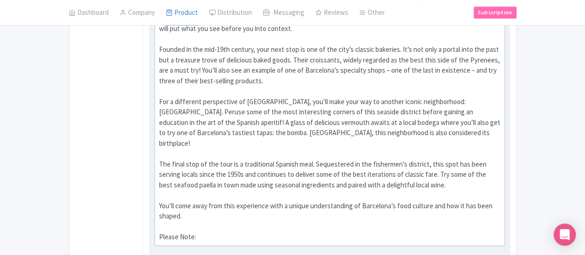
paste trix-editor "<br><br>Breakfast, anyone? It’s time to pop over to one of the market’s most po…"
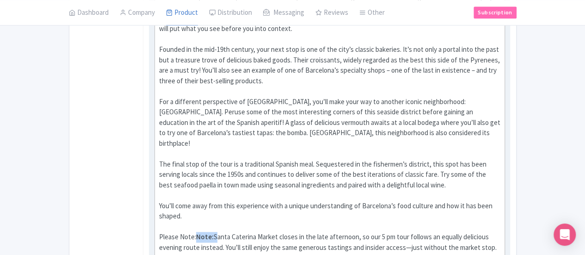
drag, startPoint x: 171, startPoint y: 136, endPoint x: 155, endPoint y: 136, distance: 16.2
click at [159, 136] on div "Begin your tour at one of the most beloved food markets in the city. At the San…" at bounding box center [330, 76] width 342 height 375
drag, startPoint x: 257, startPoint y: 132, endPoint x: 266, endPoint y: 131, distance: 9.8
click at [266, 131] on div "Begin your tour at one of the most beloved food markets in the city. At the San…" at bounding box center [330, 76] width 342 height 375
click at [306, 133] on div "Begin your tour at one of the most beloved food markets in the city. At the San…" at bounding box center [330, 76] width 342 height 375
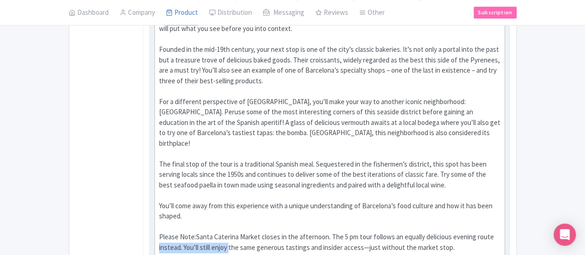
drag, startPoint x: 452, startPoint y: 134, endPoint x: 523, endPoint y: 136, distance: 70.8
click at [501, 136] on div "Begin your tour at one of the most beloved food markets in the city. At the San…" at bounding box center [330, 76] width 342 height 375
click at [173, 150] on div "Begin your tour at one of the most beloved food markets in the city. At the San…" at bounding box center [330, 76] width 342 height 375
type trix-editor "<div>Begin your tour at one of the most beloved food markets in the city. At th…"
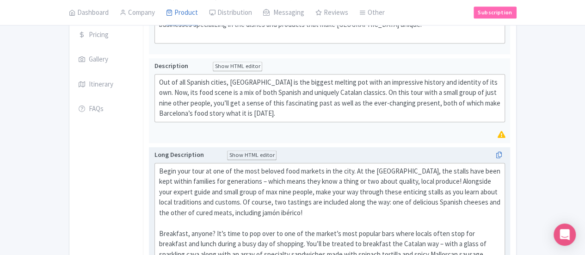
scroll to position [10, 0]
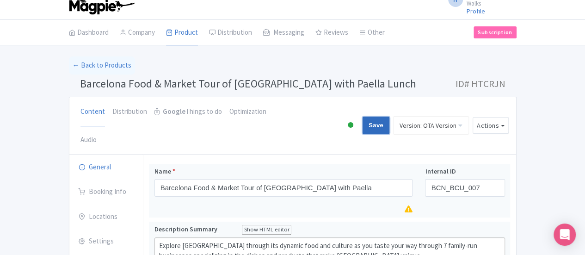
click at [389, 117] on input "Save" at bounding box center [376, 126] width 27 height 18
type input "Saving..."
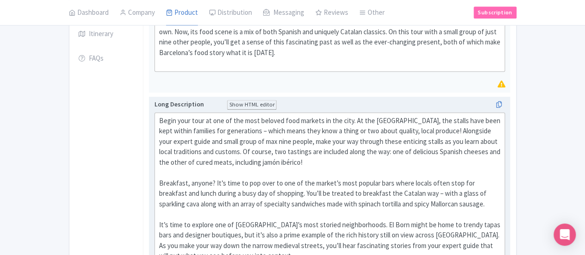
scroll to position [278, 0]
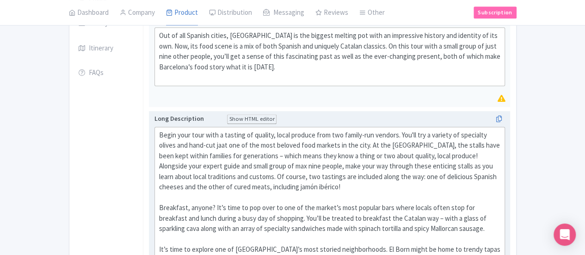
drag, startPoint x: 512, startPoint y: 93, endPoint x: 513, endPoint y: 98, distance: 4.7
paste trix-editor "jamón ibérico y de bellota"
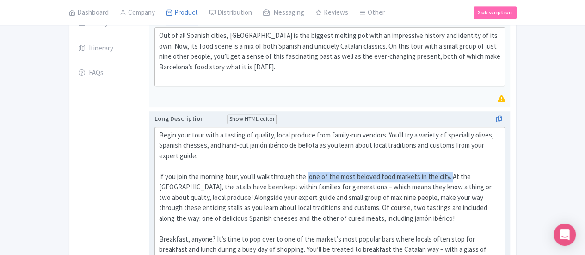
drag, startPoint x: 266, startPoint y: 120, endPoint x: 409, endPoint y: 124, distance: 142.5
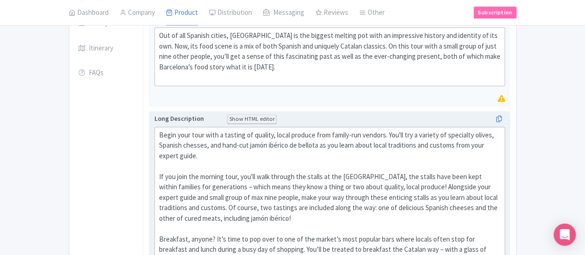
drag, startPoint x: 514, startPoint y: 127, endPoint x: 510, endPoint y: 161, distance: 34.5
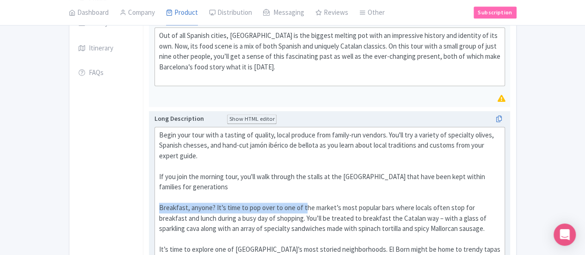
drag, startPoint x: 261, startPoint y: 148, endPoint x: 116, endPoint y: 146, distance: 145.3
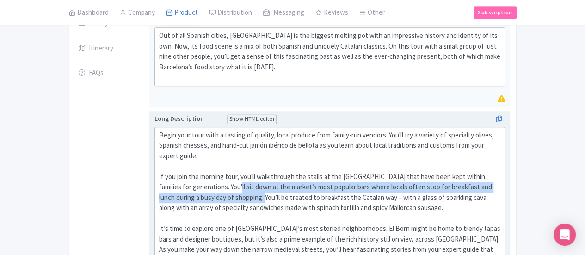
drag, startPoint x: 441, startPoint y: 136, endPoint x: 517, endPoint y: 126, distance: 76.0
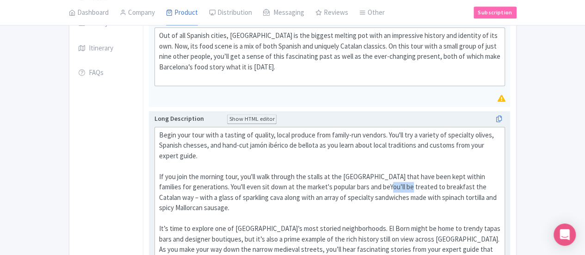
drag, startPoint x: 262, startPoint y: 135, endPoint x: 241, endPoint y: 136, distance: 20.9
type trix-editor "<div>Begin your tour with a tasting of quality, local produce from family-run v…"
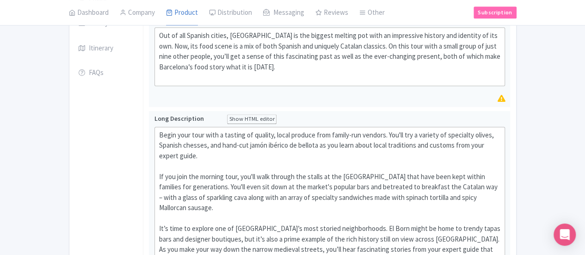
scroll to position [0, 0]
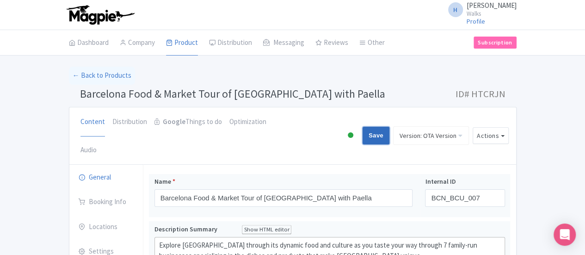
click at [389, 127] on input "Save" at bounding box center [376, 136] width 27 height 18
type input "Saving..."
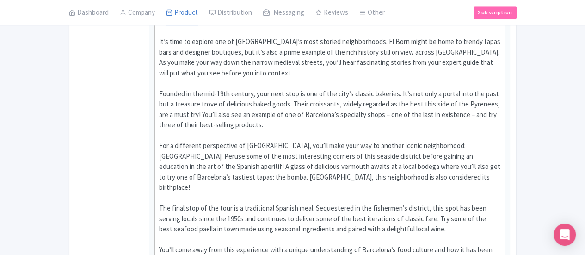
scroll to position [463, 0]
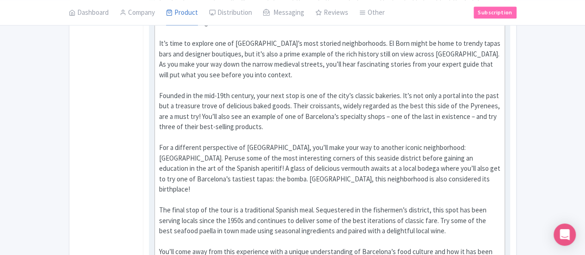
drag, startPoint x: 251, startPoint y: 178, endPoint x: 155, endPoint y: 168, distance: 96.7
click at [159, 168] on div "Begin your tour with a tasting of quality, local produce from family-run vendor…" at bounding box center [330, 122] width 342 height 354
copy div "Santa Caterina Market closes in the afternoon. The 5 pm tour follows an equally…"
click at [242, 188] on div "Long Description Show HTML editor Bold Italic Strikethrough Link Heading Quote …" at bounding box center [330, 119] width 351 height 381
drag, startPoint x: 251, startPoint y: 177, endPoint x: 173, endPoint y: 171, distance: 78.0
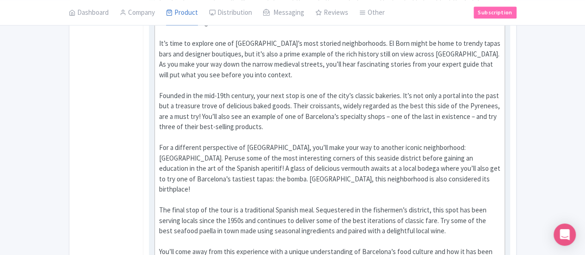
click at [173, 171] on div "Begin your tour with a tasting of quality, local produce from family-run vendor…" at bounding box center [330, 122] width 342 height 354
copy div "[PERSON_NAME] Market closes in the afternoon. The 5 pm tour follows an equally …"
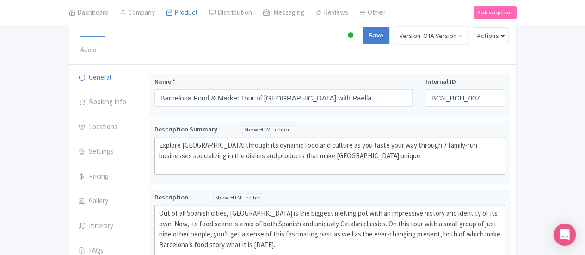
scroll to position [185, 0]
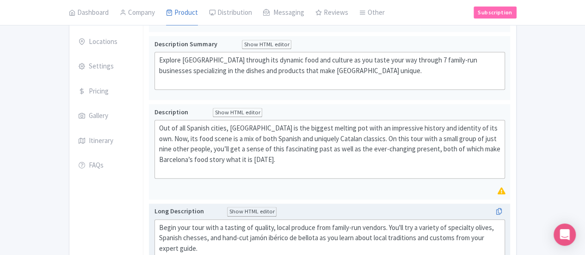
drag, startPoint x: 520, startPoint y: 215, endPoint x: 200, endPoint y: 217, distance: 319.7
type trix-editor "<lor>Ipsum dolo sita cons a elitsed do eiusmod, tempo incidid utla etdolo-mag a…"
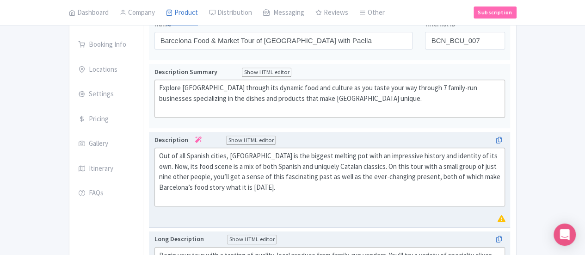
scroll to position [46, 0]
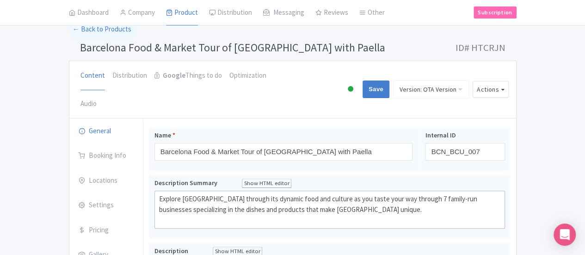
click at [516, 75] on div "Content Distribution Google Things to do Optimization Audio Active Inactive Bui…" at bounding box center [292, 89] width 447 height 57
click at [509, 81] on button "Actions" at bounding box center [491, 89] width 36 height 17
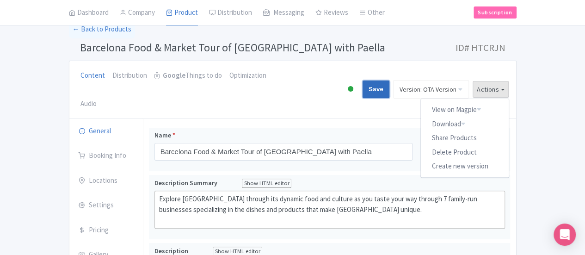
click at [389, 80] on input "Save" at bounding box center [376, 89] width 27 height 18
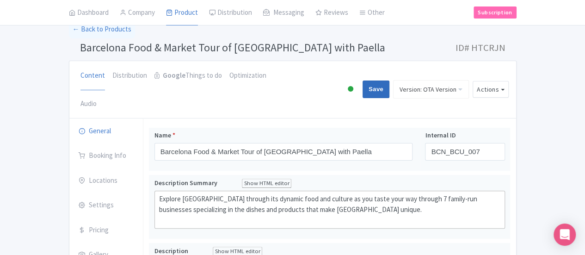
type input "Saving..."
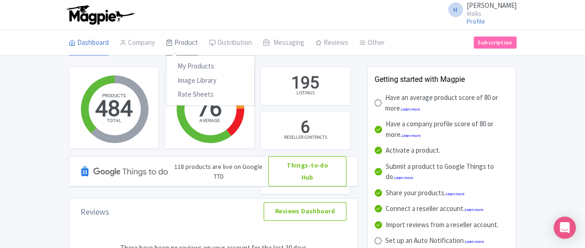
click at [166, 38] on link "Product" at bounding box center [182, 43] width 32 height 26
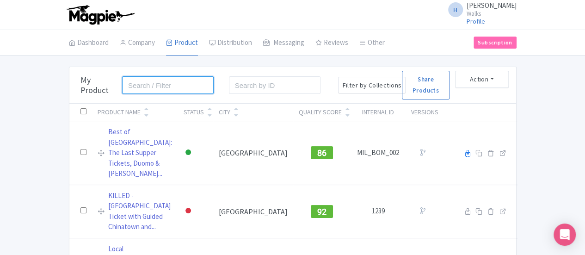
click at [122, 78] on input "search" at bounding box center [168, 85] width 92 height 18
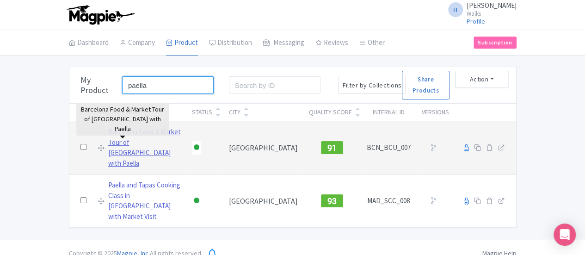
type input "paella"
click at [119, 134] on link "Barcelona Food & Market Tour of [GEOGRAPHIC_DATA] with Paella" at bounding box center [144, 148] width 73 height 42
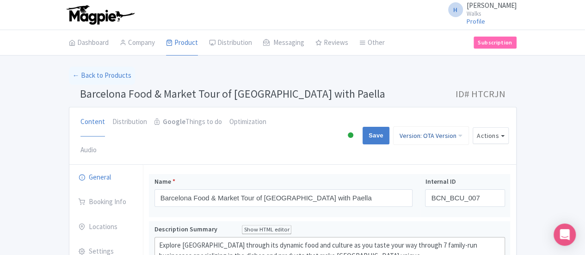
click at [469, 126] on link "Version: OTA Version" at bounding box center [431, 135] width 76 height 19
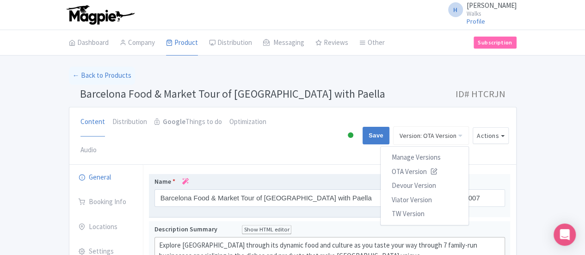
click at [322, 177] on label "Name *" at bounding box center [284, 182] width 259 height 10
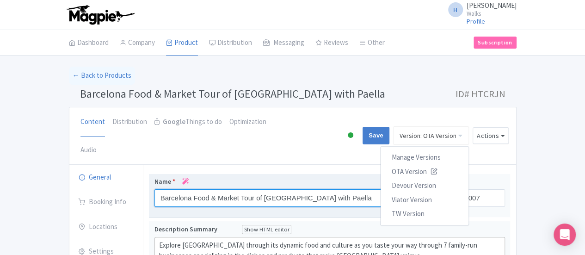
click at [322, 189] on input "Barcelona Food & Market Tour of [GEOGRAPHIC_DATA] with Paella" at bounding box center [284, 198] width 259 height 18
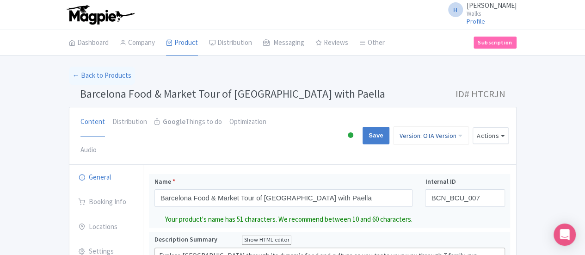
click at [469, 126] on link "Version: OTA Version" at bounding box center [431, 135] width 76 height 19
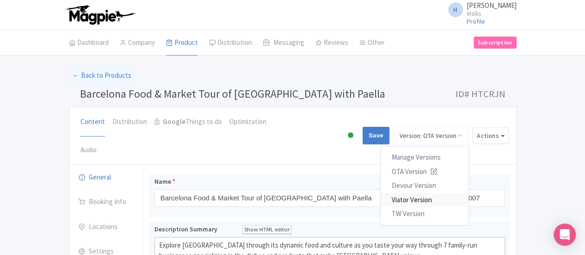
click at [469, 192] on link "Viator Version" at bounding box center [425, 199] width 88 height 14
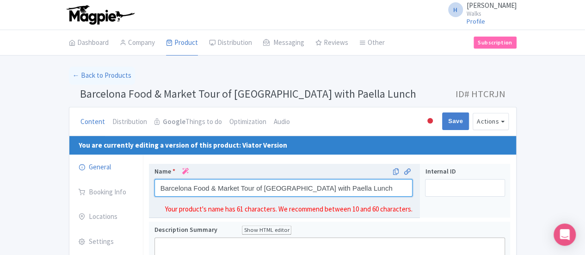
drag, startPoint x: 329, startPoint y: 179, endPoint x: 280, endPoint y: 187, distance: 49.2
click at [280, 187] on input "Barcelona Food & Market Tour of [GEOGRAPHIC_DATA] with Paella Lunch" at bounding box center [284, 188] width 259 height 18
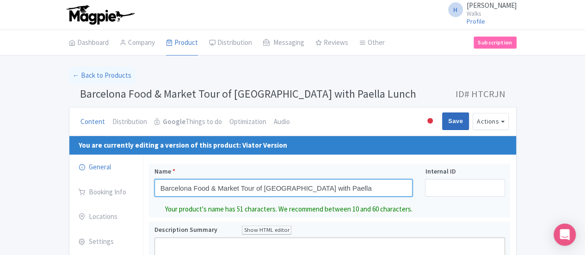
type input "Barcelona Food & Market Tour of [GEOGRAPHIC_DATA] with Paella"
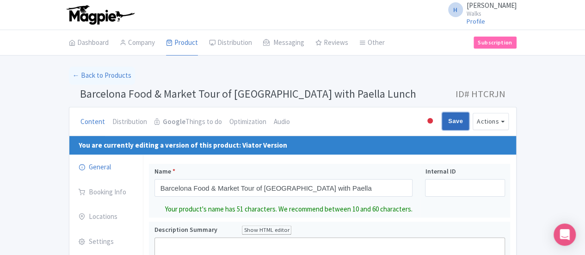
click at [469, 113] on input "Save" at bounding box center [455, 121] width 27 height 18
type input "Saving..."
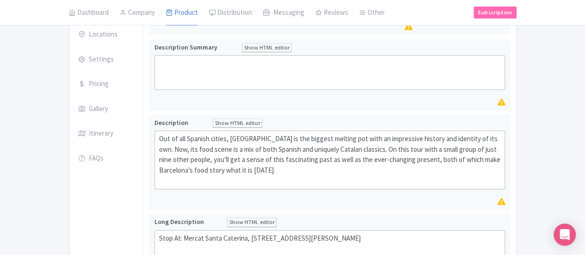
scroll to position [185, 0]
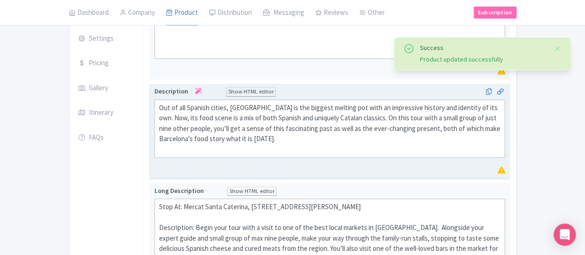
scroll to position [255, 0]
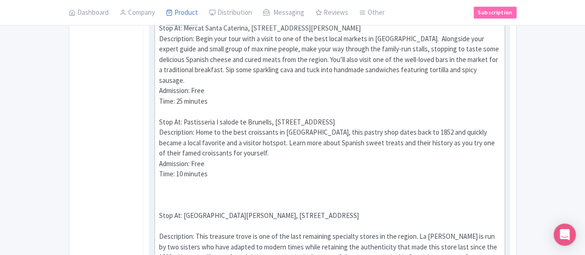
scroll to position [394, 0]
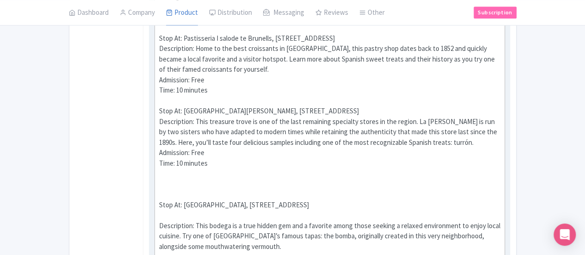
scroll to position [487, 0]
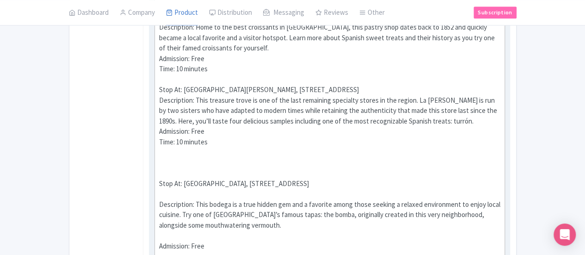
click at [159, 126] on div "Stop At: Mercat Santa Caterina, Avinguda de Francesc Cambo 16, 08003 Barcelona …" at bounding box center [330, 173] width 342 height 510
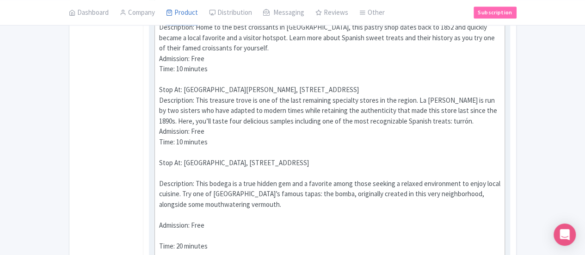
click at [159, 132] on div "Stop At: Mercat Santa Caterina, Avinguda de Francesc Cambo 16, 08003 Barcelona …" at bounding box center [330, 162] width 342 height 489
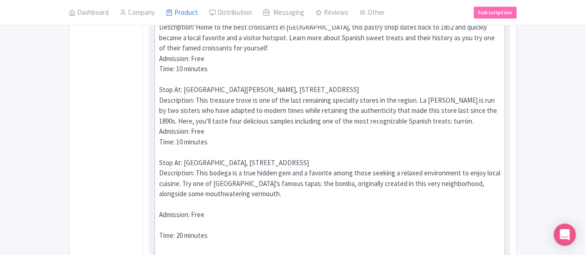
click at [159, 152] on div "Stop At: Mercat Santa Caterina, Avinguda de Francesc Cambo 16, 08003 Barcelona …" at bounding box center [330, 157] width 342 height 479
click at [159, 163] on div "Stop At: Mercat Santa Caterina, Avinguda de Francesc Cambo 16, 08003 Barcelona …" at bounding box center [330, 152] width 342 height 469
click at [159, 191] on div "Stop At: Mercat Santa Caterina, Avinguda de Francesc Cambo 16, 08003 Barcelona …" at bounding box center [330, 147] width 342 height 458
click at [159, 191] on div "Stop At: Mercat Santa Caterina, Avinguda de Francesc Cambo 16, 08003 Barcelona …" at bounding box center [330, 136] width 342 height 437
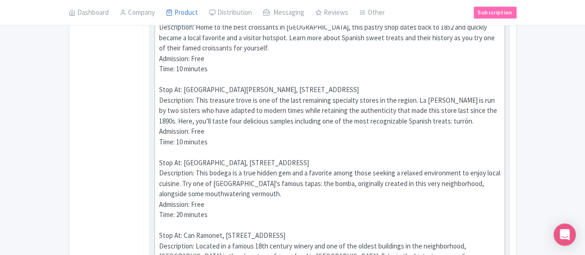
click at [159, 210] on div "Stop At: Mercat Santa Caterina, Avinguda de Francesc Cambo 16, 08003 Barcelona …" at bounding box center [330, 131] width 342 height 427
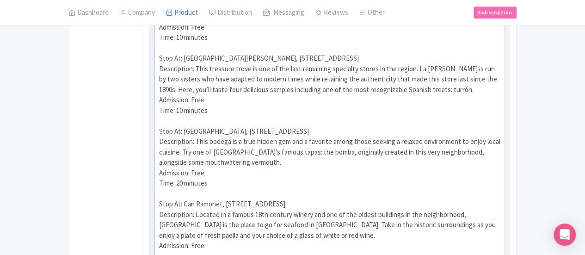
scroll to position [533, 0]
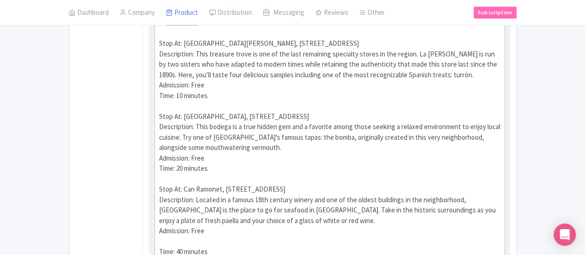
click at [159, 180] on div "Stop At: Mercat Santa Caterina, Avinguda de Francesc Cambo 16, 08003 Barcelona …" at bounding box center [330, 80] width 342 height 416
click at [159, 201] on div "Stop At: Mercat Santa Caterina, Avinguda de Francesc Cambo 16, 08003 Barcelona …" at bounding box center [330, 75] width 342 height 406
click at [159, 208] on div "Stop At: Mercat Santa Caterina, Avinguda de Francesc Cambo 16, 08003 Barcelona …" at bounding box center [330, 75] width 342 height 406
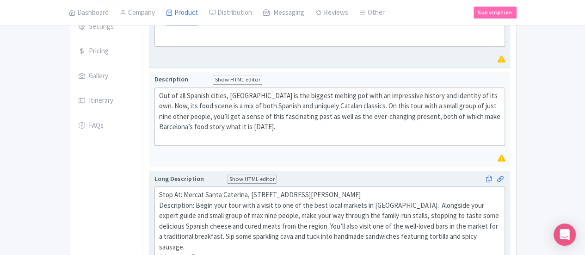
scroll to position [302, 0]
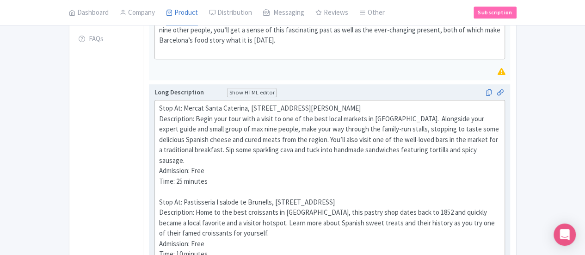
paste trix-editor "<div>Stop At: Mercat Santa Caterina, Avinguda de Francesc Cambo 16, 08003 Barce…"
type trix-editor "<div>Stop At: Mercat Santa Caterina, Avinguda de Francesc Cambo 16, 08003 Barce…"
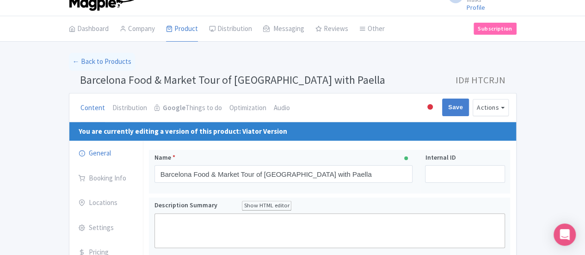
scroll to position [0, 0]
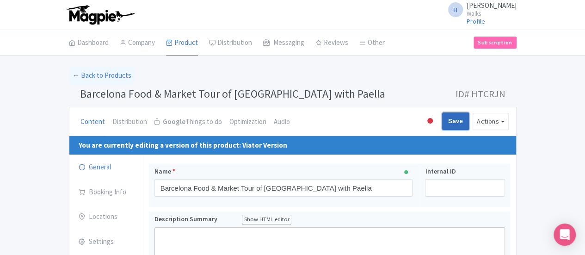
click at [469, 118] on input "Save" at bounding box center [455, 121] width 27 height 18
type input "Saving..."
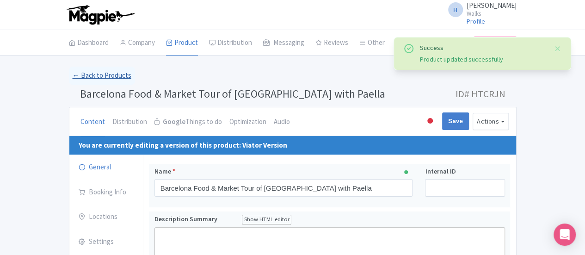
click at [69, 71] on link "← Back to Products" at bounding box center [102, 76] width 66 height 18
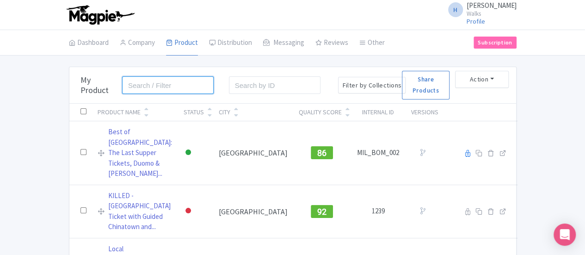
click at [147, 85] on input "search" at bounding box center [168, 85] width 92 height 18
type input "[GEOGRAPHIC_DATA]"
click button "Search" at bounding box center [0, 0] width 0 height 0
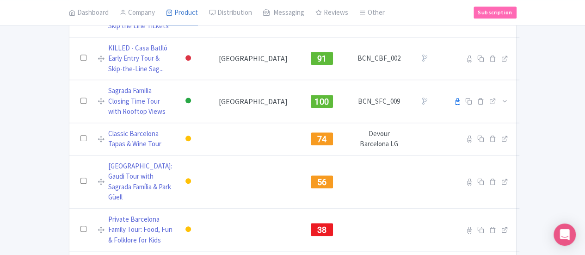
scroll to position [326, 0]
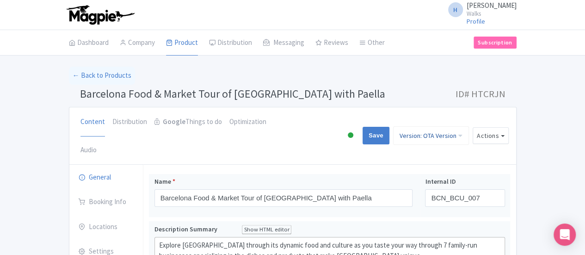
click at [469, 126] on link "Version: OTA Version" at bounding box center [431, 135] width 76 height 19
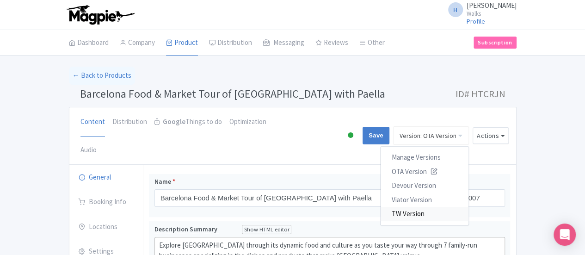
click at [469, 207] on link "TW Version" at bounding box center [425, 214] width 88 height 14
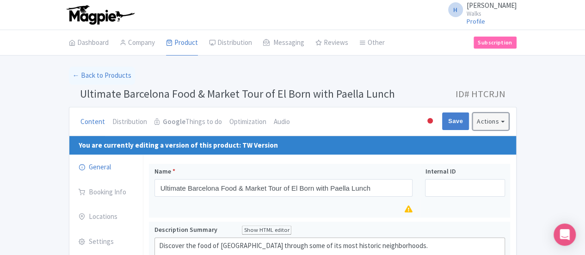
click at [509, 116] on button "Actions" at bounding box center [491, 121] width 36 height 17
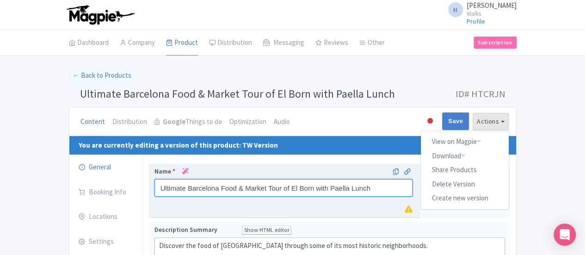
click at [375, 184] on input "Ultimate Barcelona Food & Market Tour of El Born with Paella Lunch" at bounding box center [284, 188] width 259 height 18
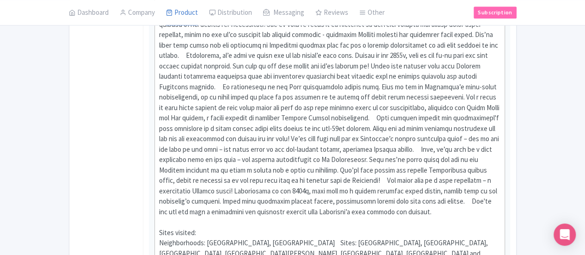
scroll to position [463, 0]
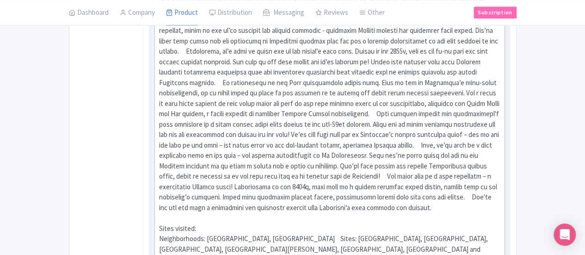
type input "Ultimate Barcelona Food & Market Tour of [GEOGRAPHIC_DATA] with Paella"
click at [304, 173] on div "Discover the real Barcelona through its iconic food Sites visited: Neighborhood…" at bounding box center [330, 109] width 342 height 312
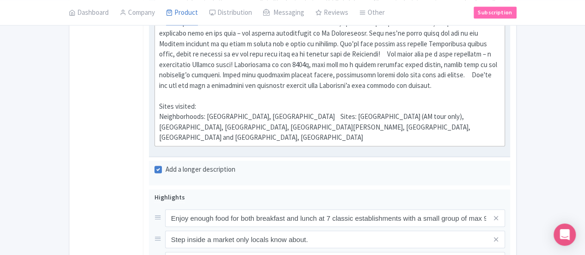
scroll to position [601, 0]
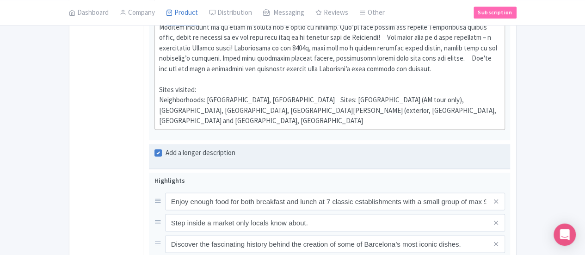
type trix-editor "<div>Discover the real Barcelona through its iconic food&nbsp;<br>Barcelona is …"
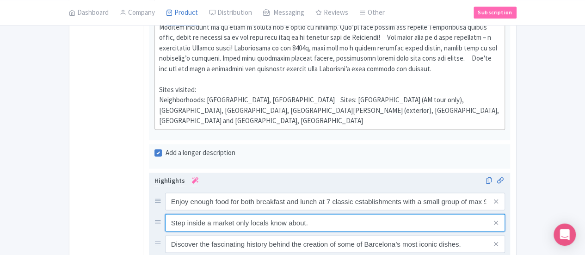
click at [265, 192] on input "Step inside a market only locals know about." at bounding box center [335, 201] width 340 height 18
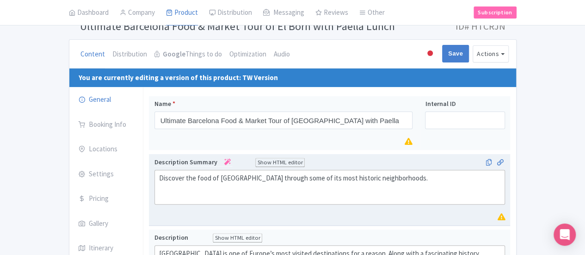
scroll to position [0, 0]
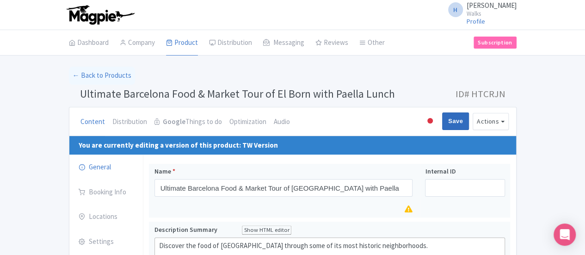
type input "Step inside a market only locals know about (morning tour only)."
click at [469, 124] on input "Save" at bounding box center [455, 121] width 27 height 18
type input "Saving..."
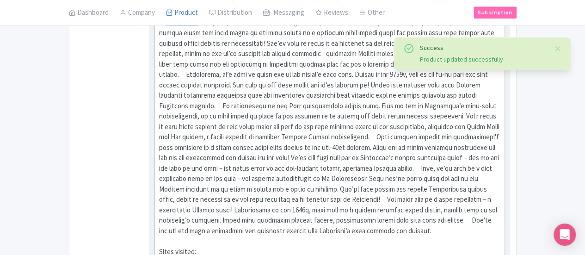
scroll to position [301, 0]
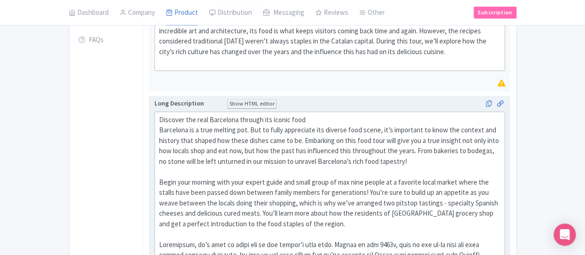
scroll to position [393, 0]
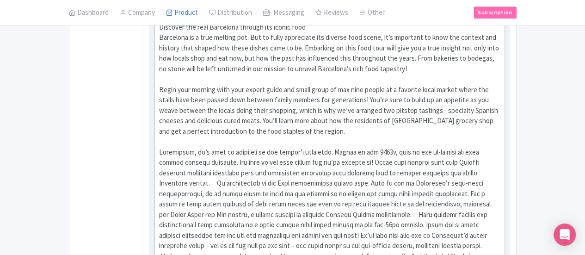
click at [255, 140] on div "Discover the real Barcelona through its iconic food [GEOGRAPHIC_DATA] is a true…" at bounding box center [330, 194] width 342 height 344
click at [259, 140] on div "Discover the real Barcelona through its iconic food [GEOGRAPHIC_DATA] is a true…" at bounding box center [330, 194] width 342 height 344
click at [258, 141] on div "Discover the real Barcelona through its iconic food [GEOGRAPHIC_DATA] is a true…" at bounding box center [330, 194] width 342 height 344
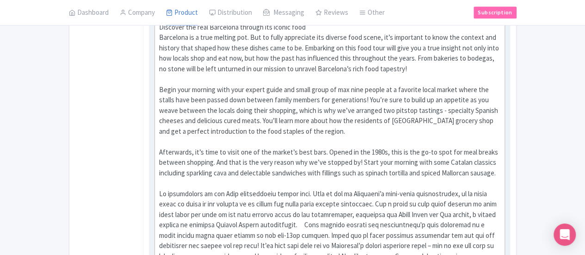
click at [409, 180] on div "Discover the real Barcelona through its iconic food Barcelona is a true melting…" at bounding box center [330, 199] width 342 height 354
click at [412, 182] on div "Discover the real Barcelona through its iconic food Barcelona is a true melting…" at bounding box center [330, 199] width 342 height 354
click at [410, 181] on div "Discover the real Barcelona through its iconic food Barcelona is a true melting…" at bounding box center [330, 199] width 342 height 354
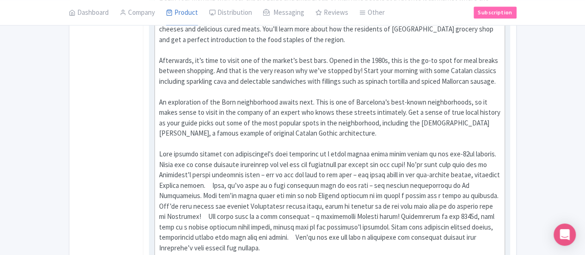
scroll to position [486, 0]
click at [311, 130] on div "Discover the real Barcelona through its iconic food Barcelona is a true melting…" at bounding box center [330, 117] width 342 height 375
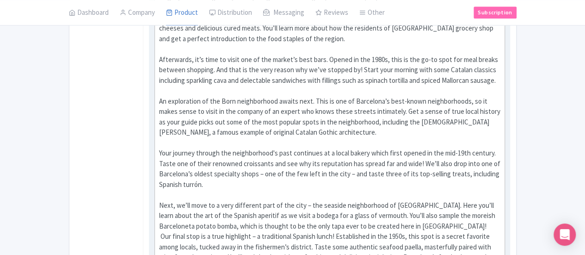
click at [477, 179] on div "Discover the real Barcelona through its iconic food Barcelona is a true melting…" at bounding box center [330, 128] width 342 height 396
click at [473, 184] on div "Discover the real Barcelona through its iconic food Barcelona is a true melting…" at bounding box center [330, 128] width 342 height 396
click at [475, 182] on div "Discover the real Barcelona through its iconic food Barcelona is a true melting…" at bounding box center [330, 128] width 342 height 396
click at [478, 184] on div "Discover the real Barcelona through its iconic food Barcelona is a true melting…" at bounding box center [330, 128] width 342 height 396
click at [476, 185] on div "Discover the real Barcelona through its iconic food Barcelona is a true melting…" at bounding box center [330, 128] width 342 height 396
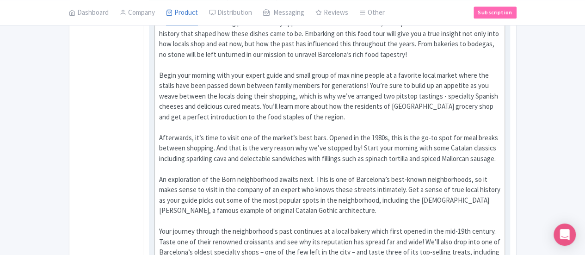
scroll to position [393, 0]
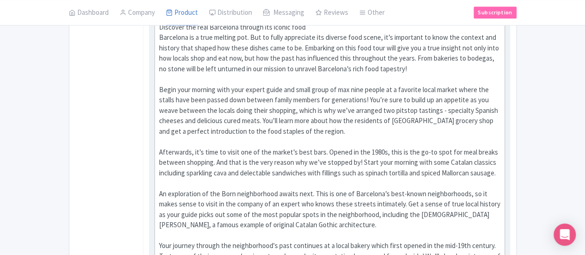
click at [173, 67] on div "Discover the real Barcelona through its iconic food Barcelona is a true melting…" at bounding box center [330, 225] width 342 height 406
click at [335, 68] on div "Discover the real Barcelona through its iconic food Barcelona is a true melting…" at bounding box center [330, 225] width 342 height 406
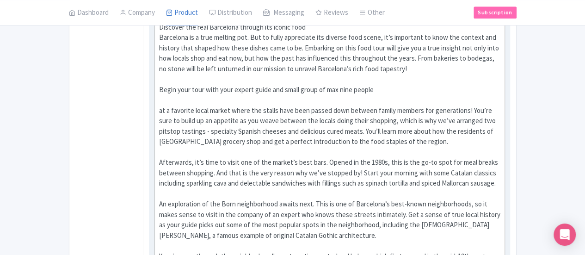
click at [335, 68] on div "Discover the real Barcelona through its iconic food Barcelona is a true melting…" at bounding box center [330, 230] width 342 height 416
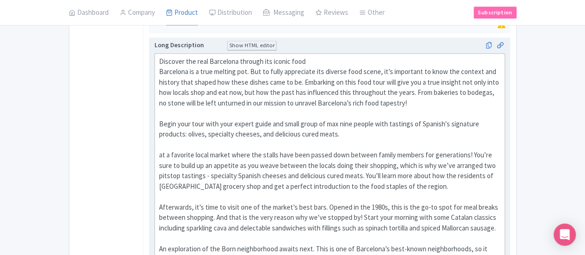
scroll to position [301, 0]
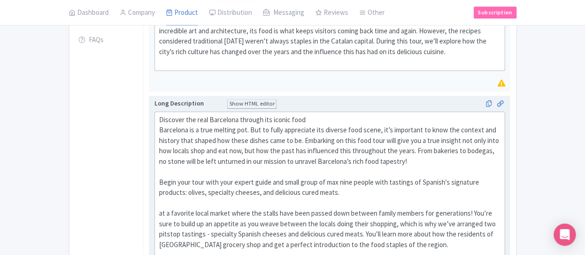
drag, startPoint x: 335, startPoint y: 161, endPoint x: 270, endPoint y: 173, distance: 66.5
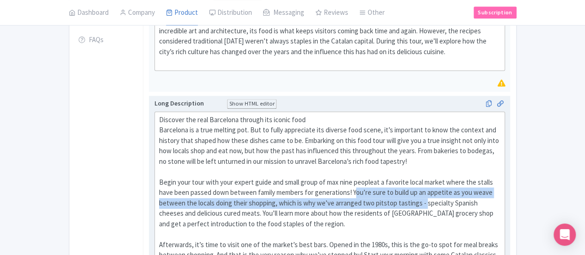
drag, startPoint x: 179, startPoint y: 180, endPoint x: 213, endPoint y: 173, distance: 34.5
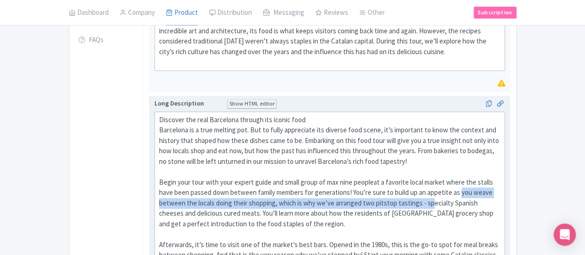
drag, startPoint x: 319, startPoint y: 170, endPoint x: 348, endPoint y: 188, distance: 34.3
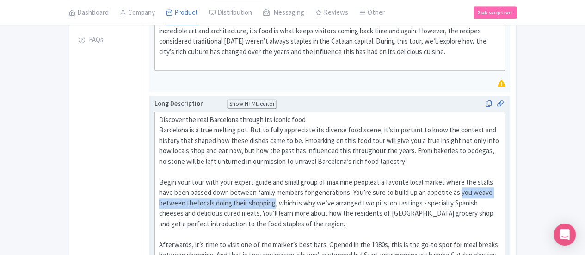
drag, startPoint x: 319, startPoint y: 170, endPoint x: 468, endPoint y: 172, distance: 148.5
copy div "you weave between the locals doing their shopping"
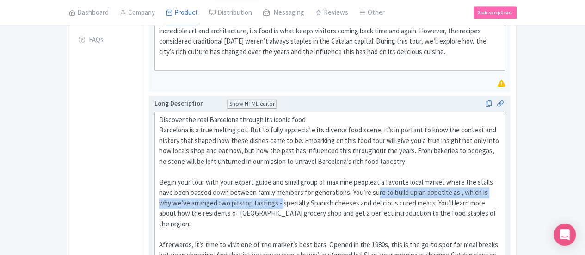
drag, startPoint x: 470, startPoint y: 171, endPoint x: 237, endPoint y: 172, distance: 232.7
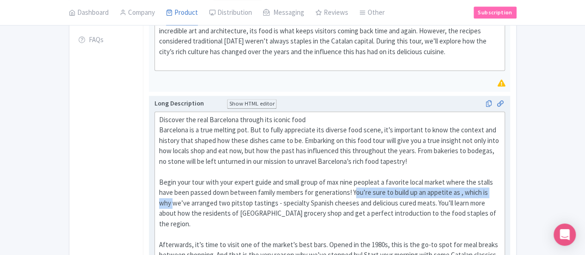
drag, startPoint x: 323, startPoint y: 167, endPoint x: 215, endPoint y: 171, distance: 108.3
drag, startPoint x: 363, startPoint y: 171, endPoint x: 214, endPoint y: 175, distance: 149.0
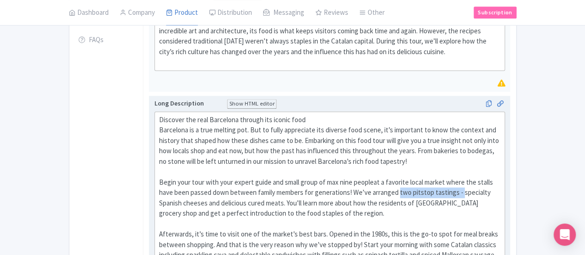
drag, startPoint x: 319, startPoint y: 171, endPoint x: 258, endPoint y: 173, distance: 61.1
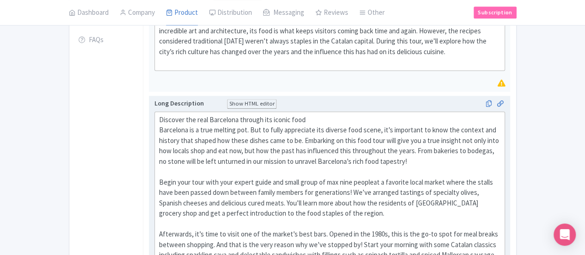
paste trix-editor "at a favorite local market where the stalls have been passed down between famil…"
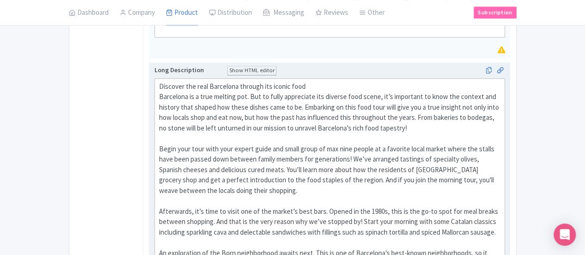
scroll to position [347, 0]
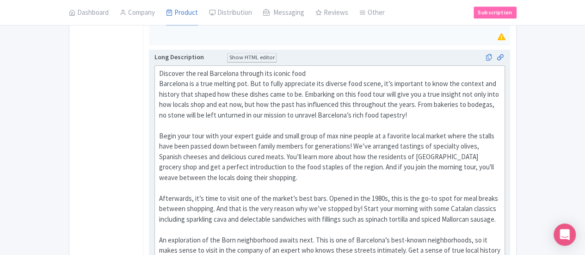
drag, startPoint x: 237, startPoint y: 184, endPoint x: 111, endPoint y: 162, distance: 128.1
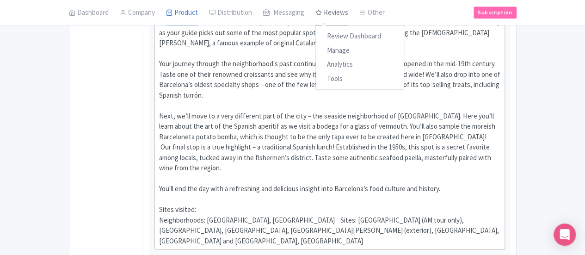
scroll to position [439, 0]
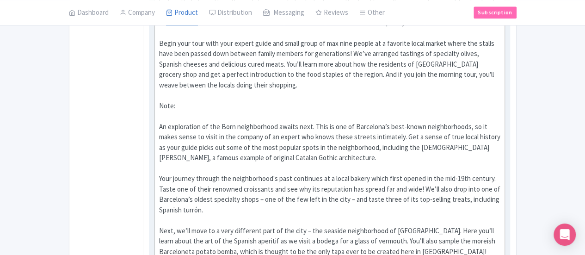
paste trix-editor "<div>Discover the real Barcelona through its iconic food&nbsp;<br>Barcelona is …"
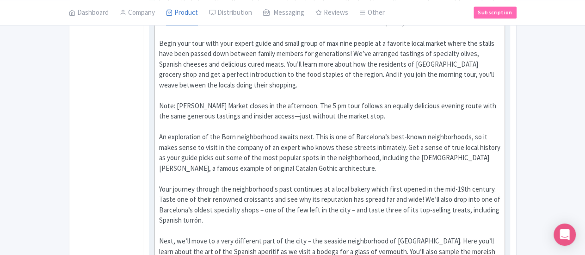
click at [250, 75] on div "Discover the real Barcelona through its iconic food Barcelona is a true melting…" at bounding box center [330, 174] width 342 height 396
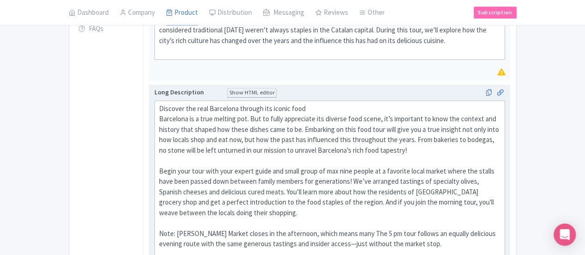
scroll to position [301, 0]
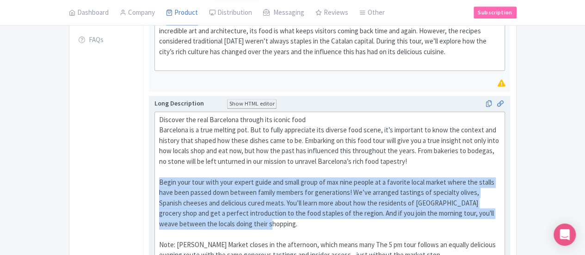
drag, startPoint x: 216, startPoint y: 191, endPoint x: 115, endPoint y: 163, distance: 105.4
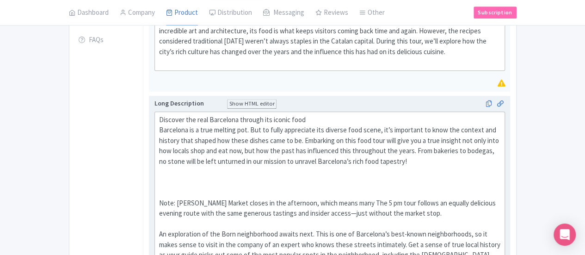
paste trix-editor "Begin your morning with your expert guide and small group of max nine people at…"
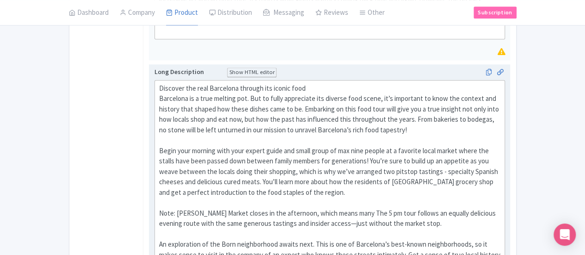
scroll to position [347, 0]
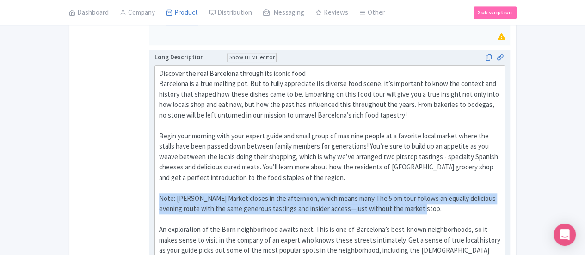
drag, startPoint x: 289, startPoint y: 174, endPoint x: 113, endPoint y: 163, distance: 176.6
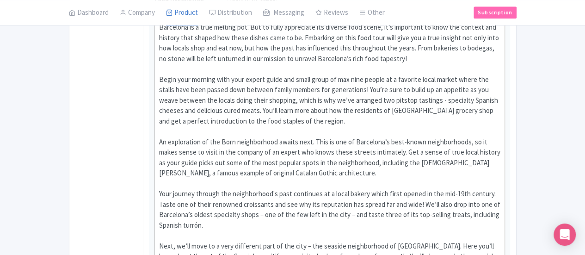
scroll to position [578, 0]
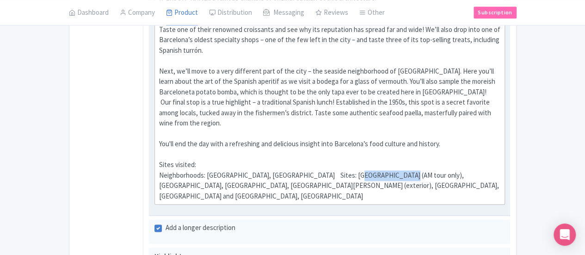
drag, startPoint x: 344, startPoint y: 98, endPoint x: 303, endPoint y: 99, distance: 41.7
click at [303, 99] on div "Discover the real Barcelona through its iconic food Barcelona is a true melting…" at bounding box center [330, 19] width 342 height 365
type trix-editor "<div>Discover the real Barcelona through its iconic food&nbsp;<br>Barcelona is …"
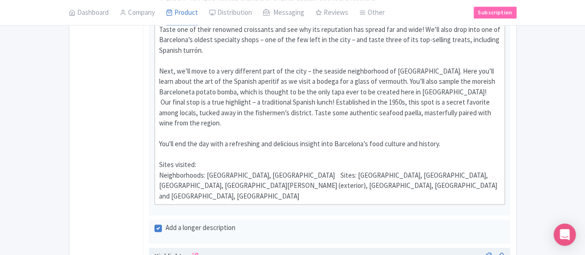
drag, startPoint x: 364, startPoint y: 216, endPoint x: 265, endPoint y: 220, distance: 99.1
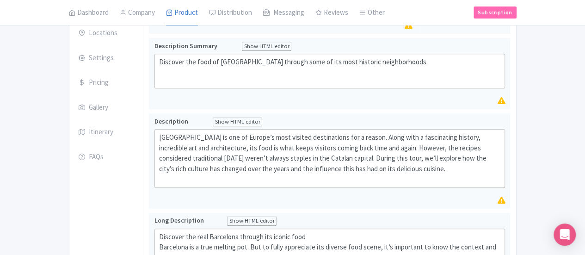
scroll to position [69, 0]
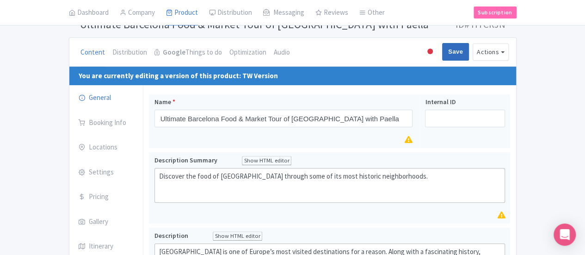
type input "Step inside a market only locals know about."
click at [469, 52] on input "Save" at bounding box center [455, 52] width 27 height 18
type input "Saving..."
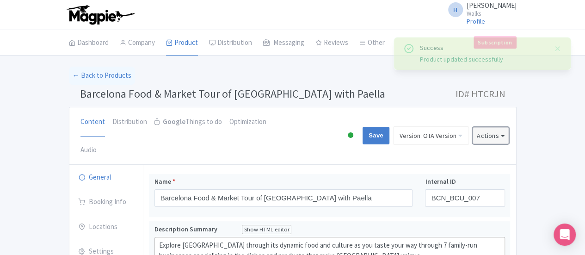
click at [509, 127] on button "Actions" at bounding box center [491, 135] width 36 height 17
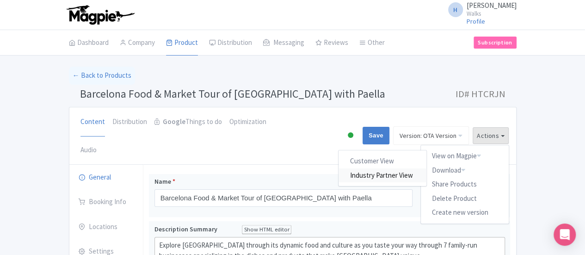
click at [426, 168] on link "Industry Partner View" at bounding box center [383, 175] width 88 height 14
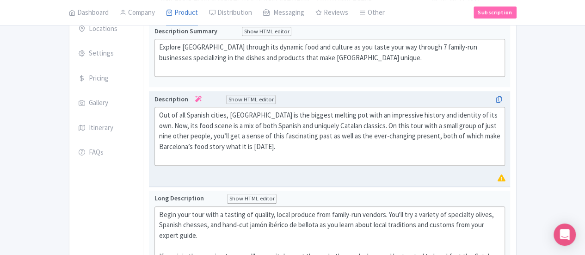
scroll to position [231, 0]
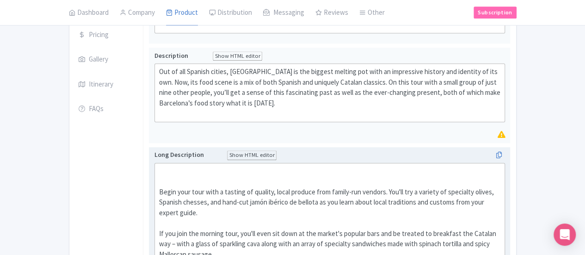
paste trix-editor "Begin your <strong>day like the locals do – at one of the most beloved food mar…"
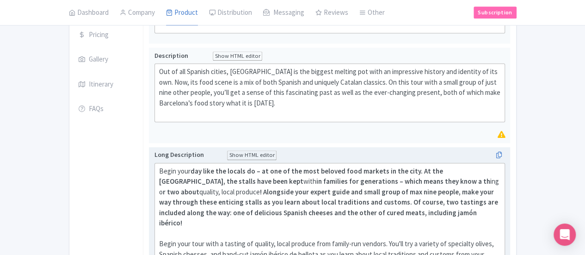
click at [183, 187] on strong "! Alongside your expert guide and small group of max nine people, make your way…" at bounding box center [328, 207] width 339 height 40
click at [159, 167] on strong "day like the locals do – at one of the most beloved food markets in the city. A…" at bounding box center [301, 176] width 284 height 19
drag, startPoint x: 163, startPoint y: 127, endPoint x: 218, endPoint y: 131, distance: 55.2
click at [218, 167] on strong "like the locals do – at one of the most beloved food markets in the city. At th…" at bounding box center [301, 176] width 285 height 19
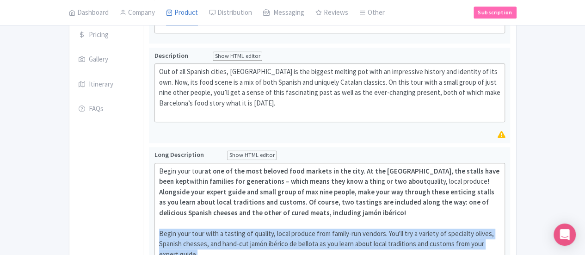
drag, startPoint x: 380, startPoint y: 193, endPoint x: 99, endPoint y: 179, distance: 281.2
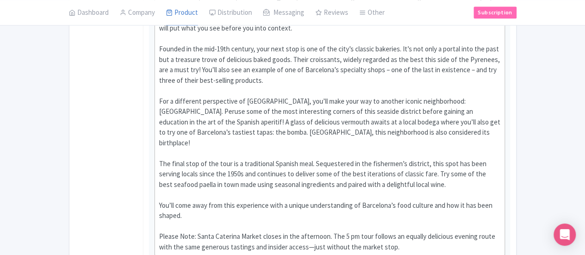
scroll to position [519, 0]
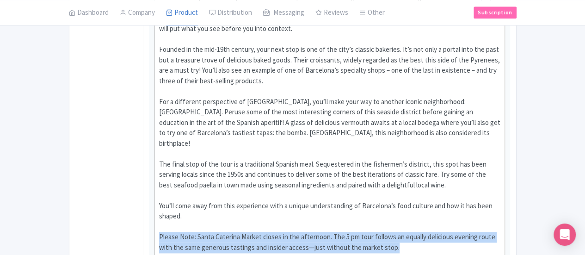
drag, startPoint x: 210, startPoint y: 131, endPoint x: 91, endPoint y: 124, distance: 119.1
click at [91, 124] on div "General Booking Info Locations Settings Pricing Gallery Itinerary FAQs Barcelon…" at bounding box center [292, 134] width 447 height 977
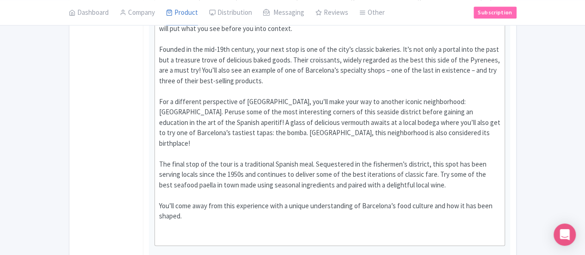
scroll to position [509, 0]
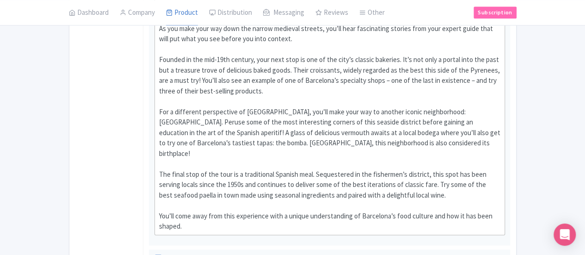
type trix-editor "<div>Begin your tour<strong> at one of the most beloved food markets in the cit…"
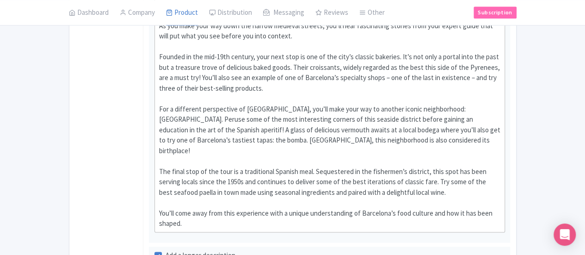
scroll to position [601, 0]
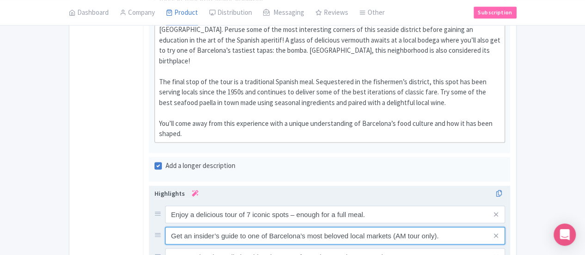
drag, startPoint x: 411, startPoint y: 124, endPoint x: 347, endPoint y: 124, distance: 64.3
click at [347, 205] on input "Get an insider’s guide to one of Barcelona’s most beloved local markets (AM tou…" at bounding box center [335, 214] width 340 height 18
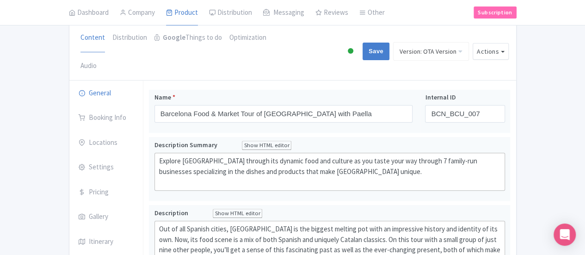
scroll to position [0, 0]
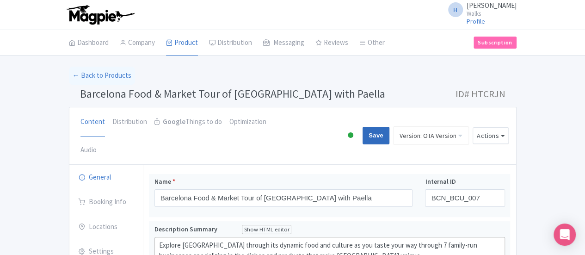
type input "Get an insider’s guide to one of Barcelona’s most beloved local markets."
click at [389, 127] on input "Save" at bounding box center [376, 136] width 27 height 18
type input "Saving..."
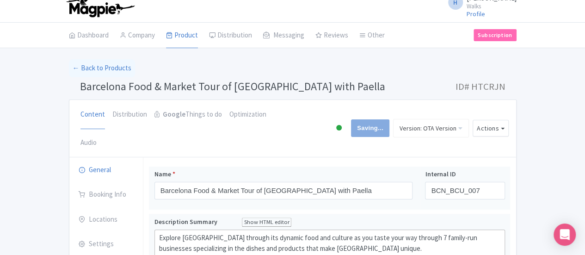
scroll to position [139, 0]
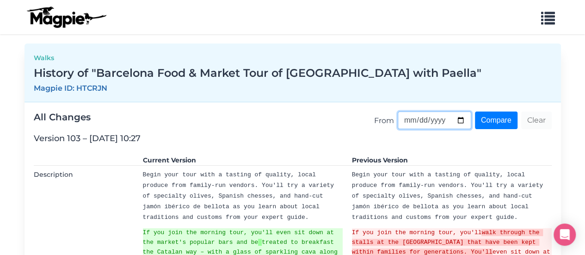
click at [456, 120] on input "From" at bounding box center [435, 120] width 74 height 18
type input "[DATE]"
click at [503, 121] on input "Compare" at bounding box center [496, 120] width 43 height 18
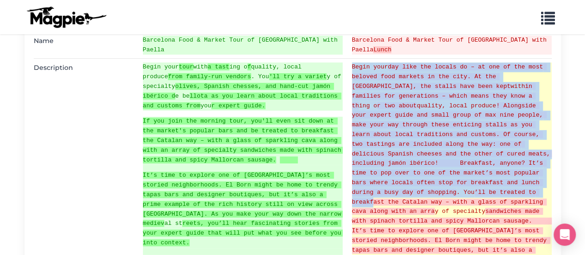
scroll to position [139, 0]
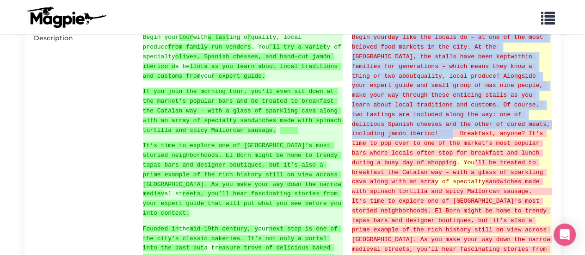
drag, startPoint x: 347, startPoint y: 130, endPoint x: 394, endPoint y: 134, distance: 46.4
copy del "Begin your day like the locals do – at one of the most beloved food markets in …"
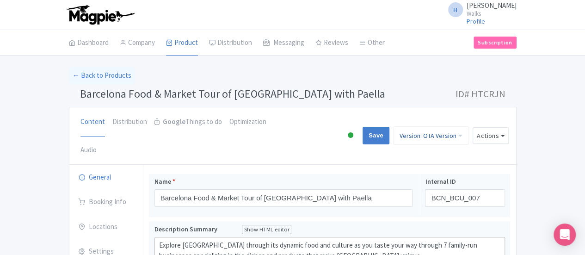
click at [469, 126] on link "Version: OTA Version" at bounding box center [431, 135] width 76 height 19
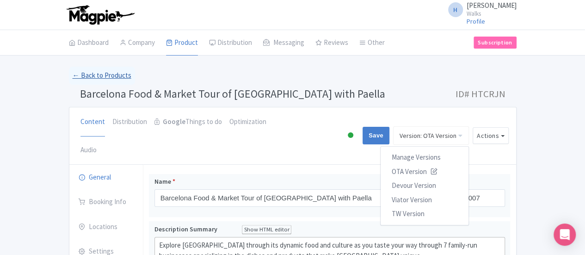
click at [69, 80] on link "← Back to Products" at bounding box center [102, 76] width 66 height 18
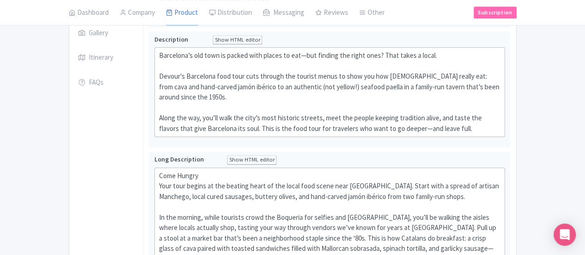
scroll to position [278, 0]
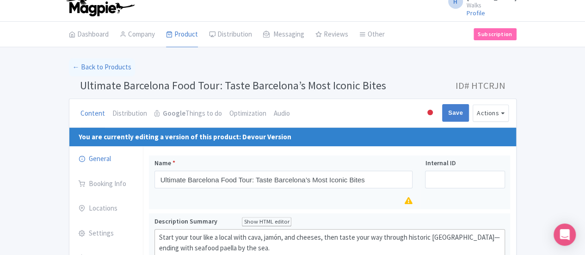
scroll to position [0, 0]
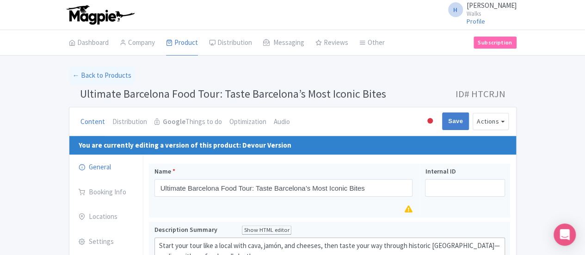
click at [516, 123] on div "Content Distribution Google Things to do Optimization Audio Active Inactive Bui…" at bounding box center [292, 121] width 447 height 29
click at [509, 118] on button "Actions" at bounding box center [491, 121] width 36 height 17
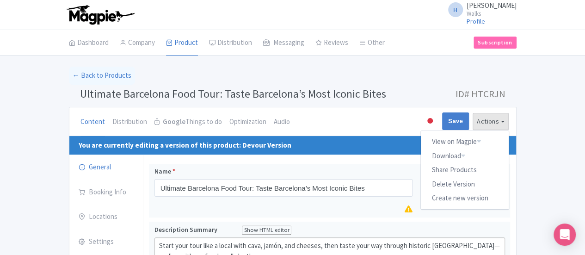
click at [339, 136] on div "You are currently editing a version of this product: Devour Version" at bounding box center [292, 145] width 447 height 19
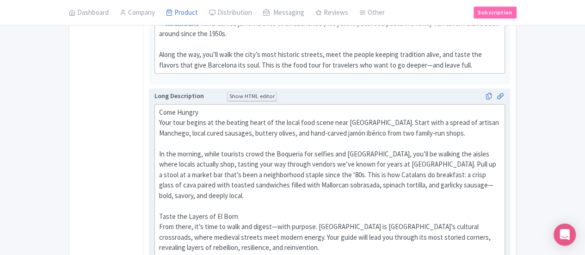
scroll to position [324, 0]
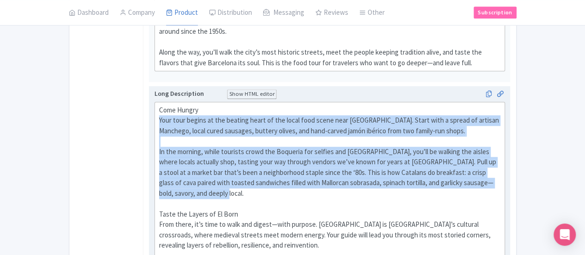
drag, startPoint x: 201, startPoint y: 172, endPoint x: 116, endPoint y: 110, distance: 105.6
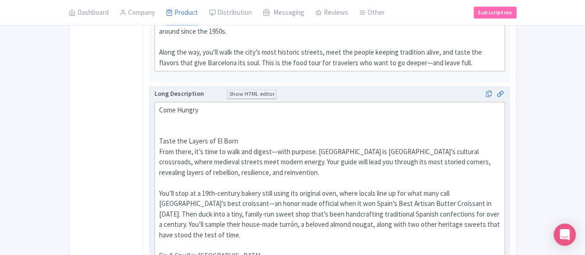
paste trix-editor "Your day begins at Santa Caterina Market—the beating heart of the local food sc…"
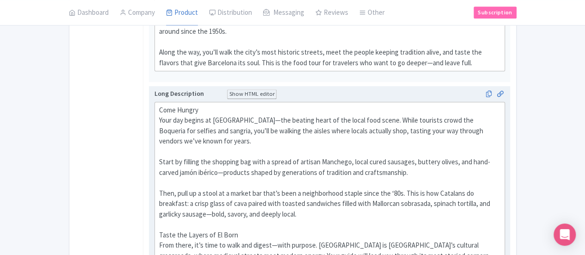
click at [159, 106] on div "Come Hungry Your day begins at Santa Caterina Market—the beating heart of the l…" at bounding box center [330, 131] width 342 height 52
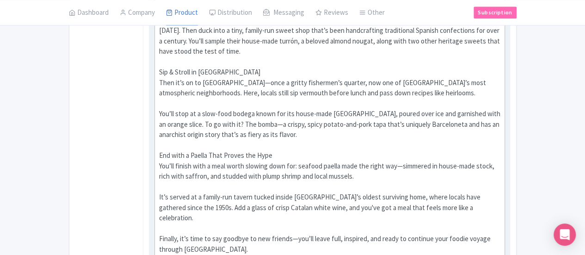
scroll to position [601, 0]
drag, startPoint x: 231, startPoint y: 190, endPoint x: 103, endPoint y: 182, distance: 128.4
click at [143, 182] on div "Ultimate Barcelona Food Tour: Taste Barcelona’s Most Iconic Bites Name * Ultima…" at bounding box center [329, 107] width 372 height 1108
type trix-editor "<div>Come Hungry<br>Your tour begins at Santa Caterina Market—the beating heart…"
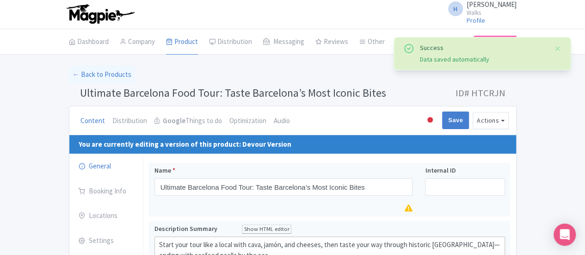
scroll to position [0, 0]
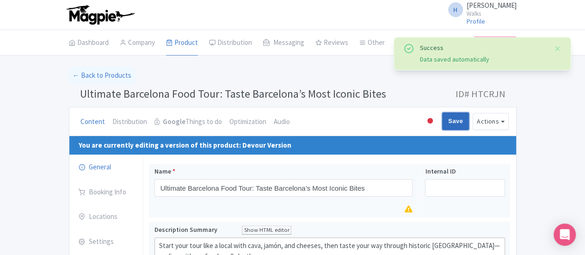
click at [469, 120] on input "Save" at bounding box center [455, 121] width 27 height 18
type input "Saving..."
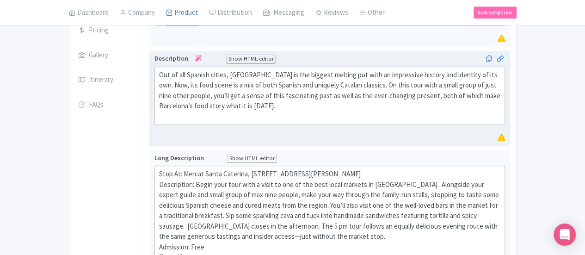
scroll to position [278, 0]
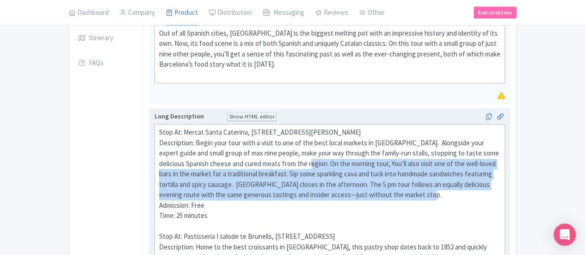
drag, startPoint x: 485, startPoint y: 138, endPoint x: 461, endPoint y: 172, distance: 40.8
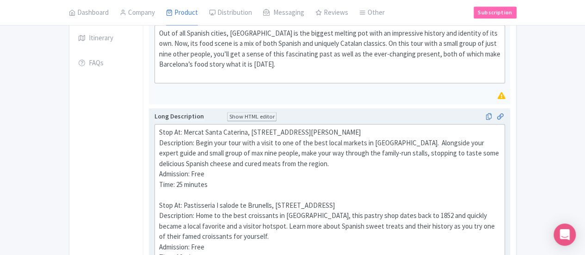
type trix-editor "<div>Stop At: Mercat Santa Caterina, Avinguda de Francesc Cambo 16, 08003 Barce…"
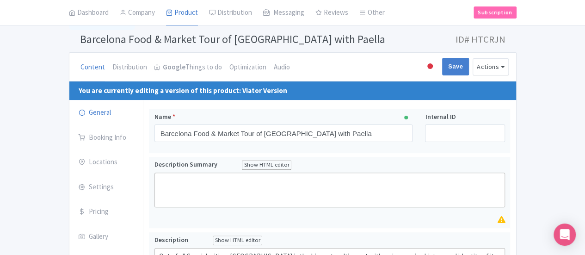
scroll to position [0, 0]
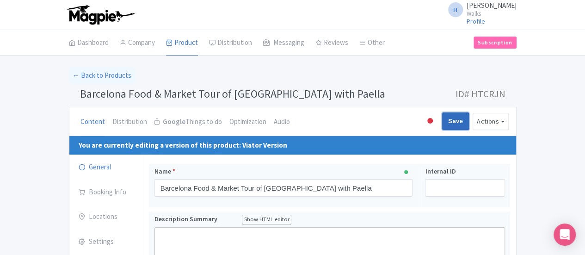
click at [469, 124] on input "Save" at bounding box center [455, 121] width 27 height 18
type input "Saving..."
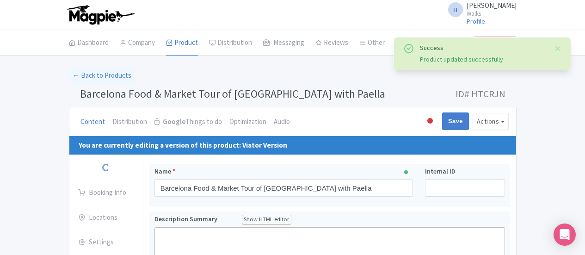
scroll to position [163, 0]
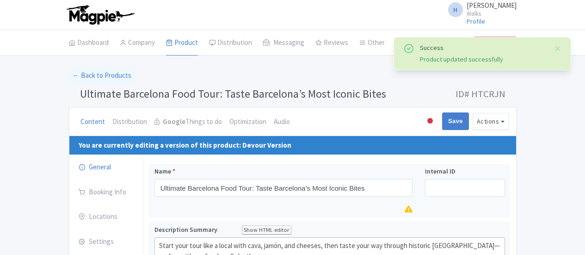
scroll to position [163, 0]
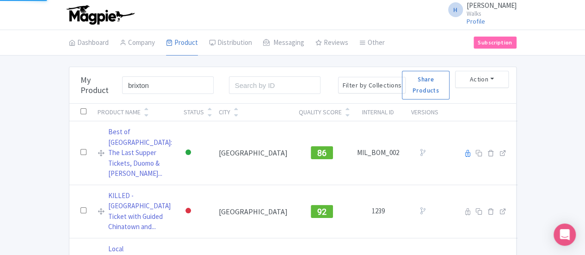
type input "brixton"
click button "Search" at bounding box center [0, 0] width 0 height 0
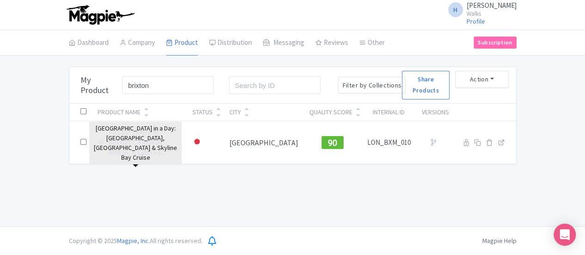
click at [113, 198] on div "H [PERSON_NAME] Walks Profile Users Settings Sign out Dashboard Company Product…" at bounding box center [292, 113] width 585 height 226
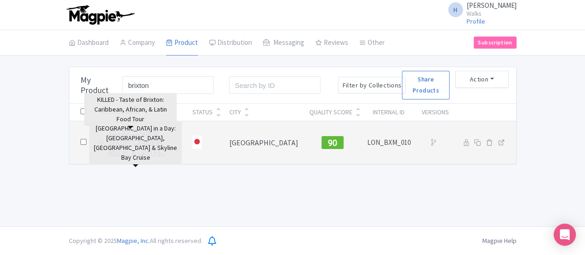
click at [108, 137] on link "KILLED - Taste of Brixton: Caribbean, African, & Latin Fo..." at bounding box center [144, 142] width 73 height 31
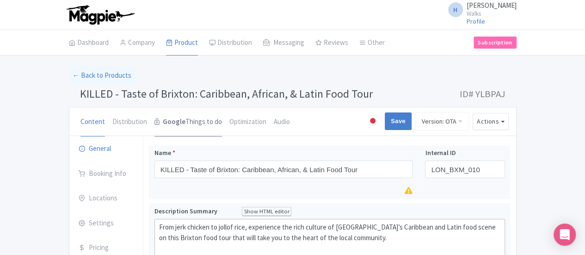
click at [155, 117] on link "Google Things to do" at bounding box center [189, 122] width 68 height 30
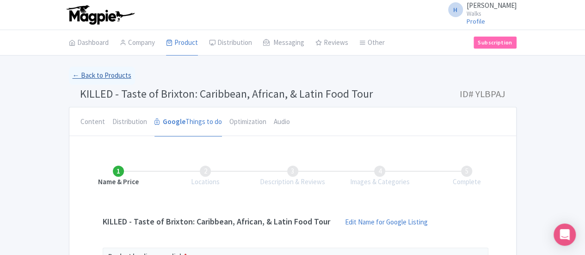
click at [69, 75] on link "← Back to Products" at bounding box center [102, 76] width 66 height 18
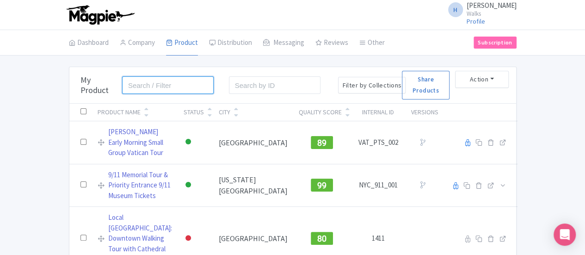
click at [122, 87] on input "search" at bounding box center [168, 85] width 92 height 18
type input "flamenco"
click button "Search" at bounding box center [0, 0] width 0 height 0
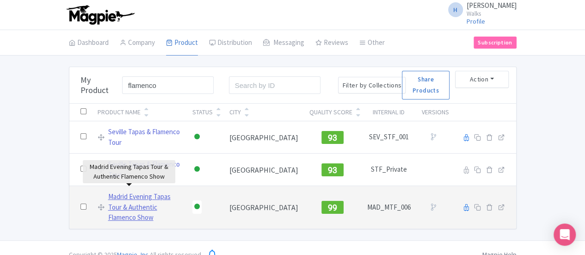
click at [137, 192] on link "Madrid Evening Tapas Tour & Authentic Flamenco Show" at bounding box center [144, 207] width 73 height 31
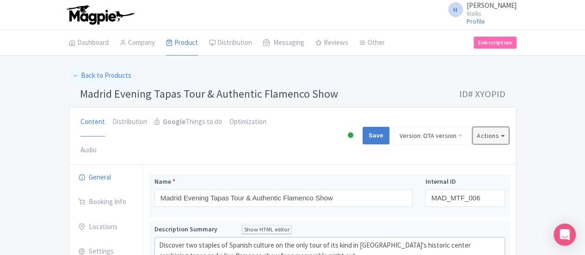
click at [509, 127] on button "Actions" at bounding box center [491, 135] width 36 height 17
click at [478, 69] on div "← Back to Products" at bounding box center [293, 76] width 448 height 18
click at [155, 134] on link "Google Things to do" at bounding box center [189, 122] width 68 height 30
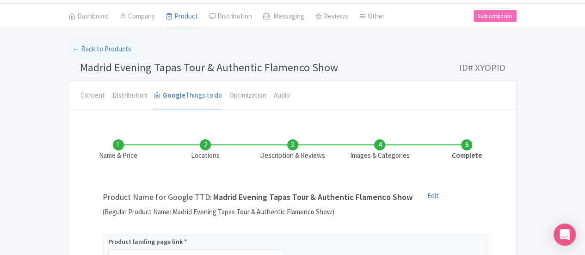
scroll to position [263, 0]
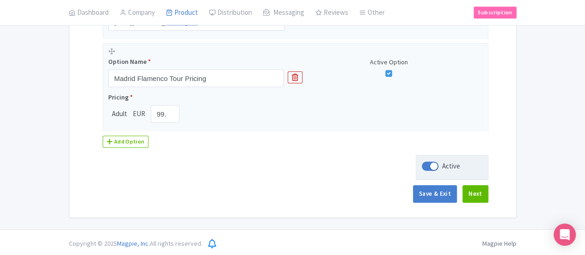
click at [439, 162] on div at bounding box center [430, 165] width 17 height 9
click at [428, 163] on input "Active" at bounding box center [425, 166] width 6 height 6
checkbox input "false"
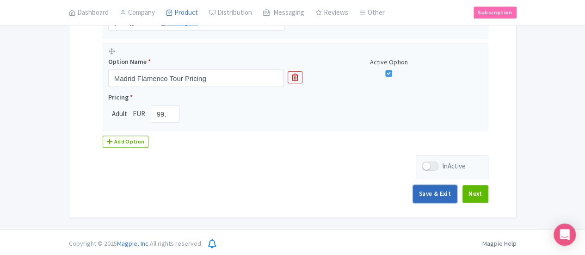
click at [457, 193] on button "Save & Exit" at bounding box center [435, 194] width 44 height 18
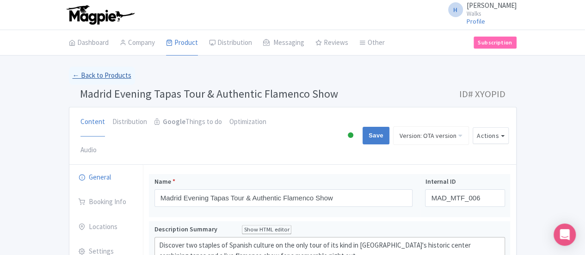
click at [69, 72] on link "← Back to Products" at bounding box center [102, 76] width 66 height 18
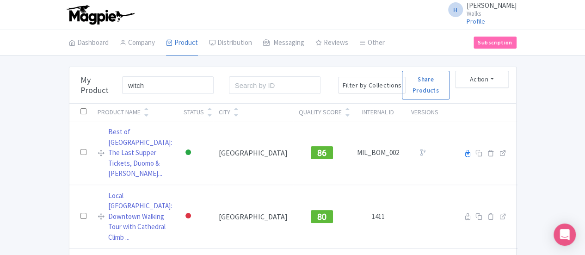
type input "witch"
click button "Search" at bounding box center [0, 0] width 0 height 0
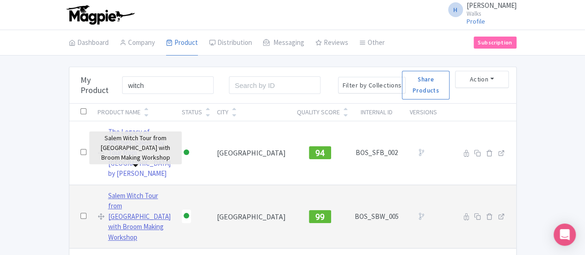
click at [168, 191] on link "Salem Witch Tour from [GEOGRAPHIC_DATA] with Broom Making Workshop" at bounding box center [139, 217] width 62 height 52
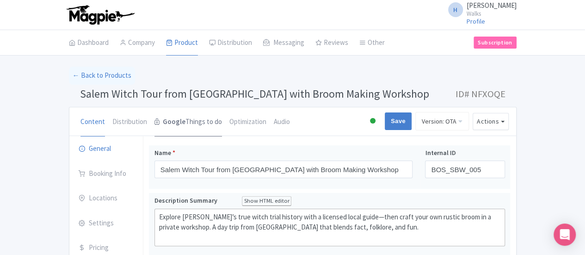
click at [155, 123] on link "Google Things to do" at bounding box center [189, 122] width 68 height 30
